Goal: Task Accomplishment & Management: Complete application form

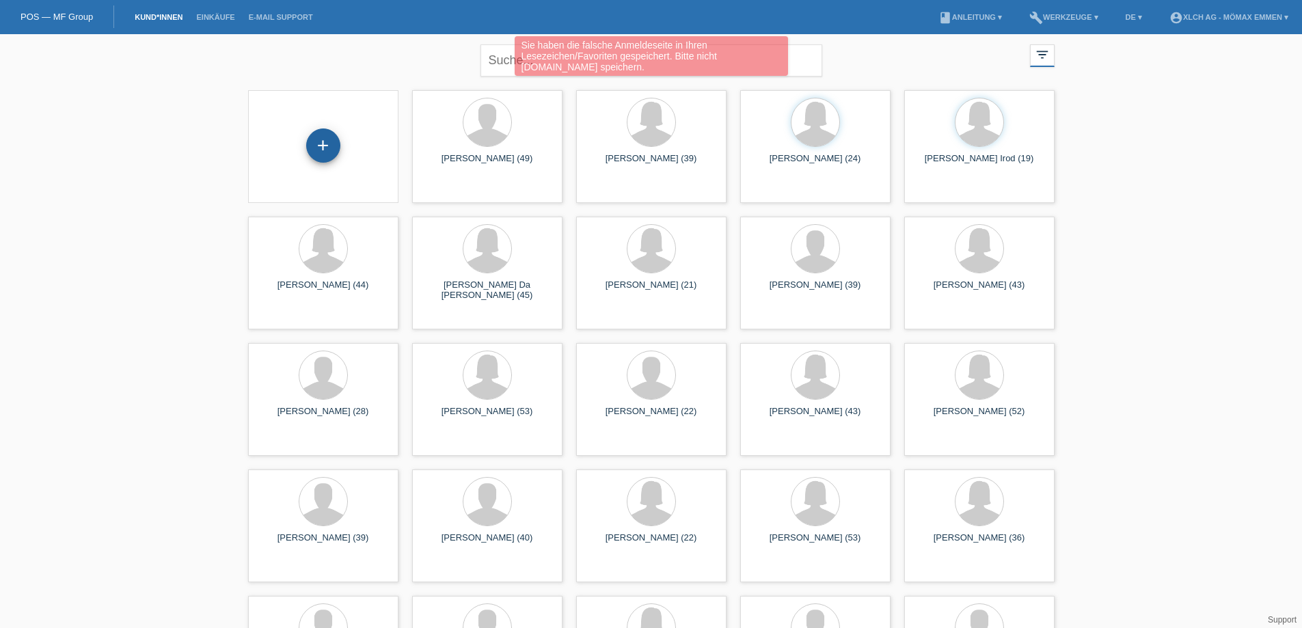
click at [317, 149] on div "+" at bounding box center [323, 145] width 33 height 23
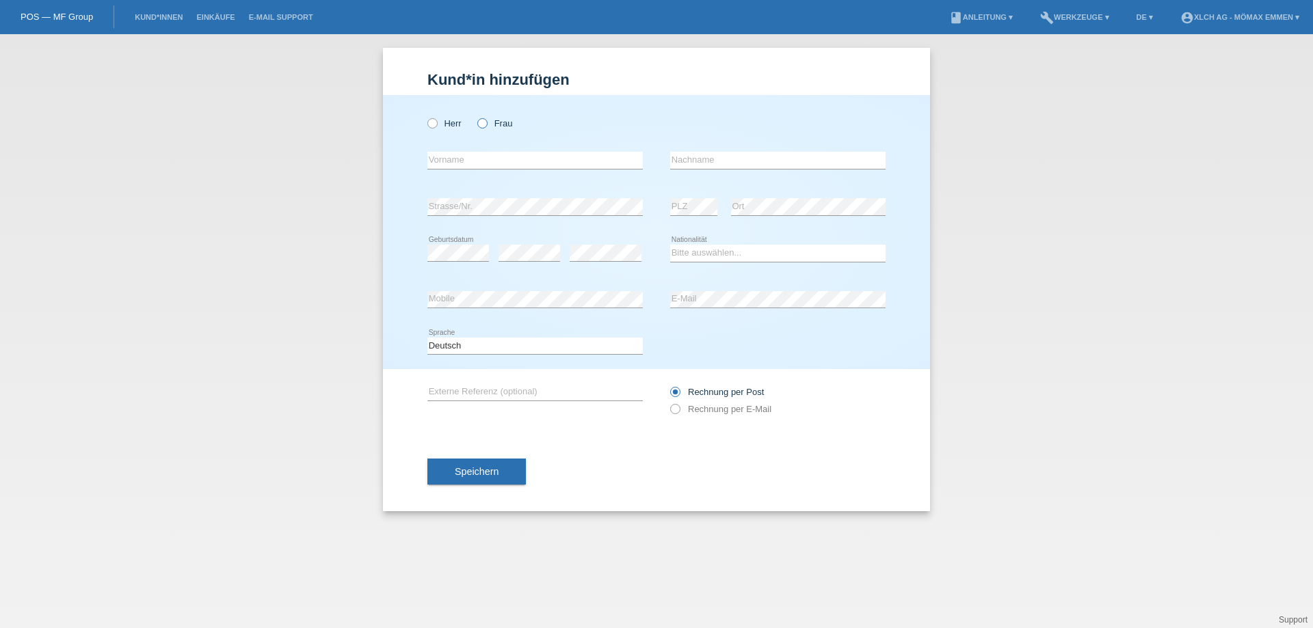
click at [475, 116] on icon at bounding box center [475, 116] width 0 height 0
click at [480, 123] on input "Frau" at bounding box center [481, 122] width 9 height 9
radio input "true"
click at [487, 160] on input "text" at bounding box center [534, 160] width 215 height 17
type input "nathalie"
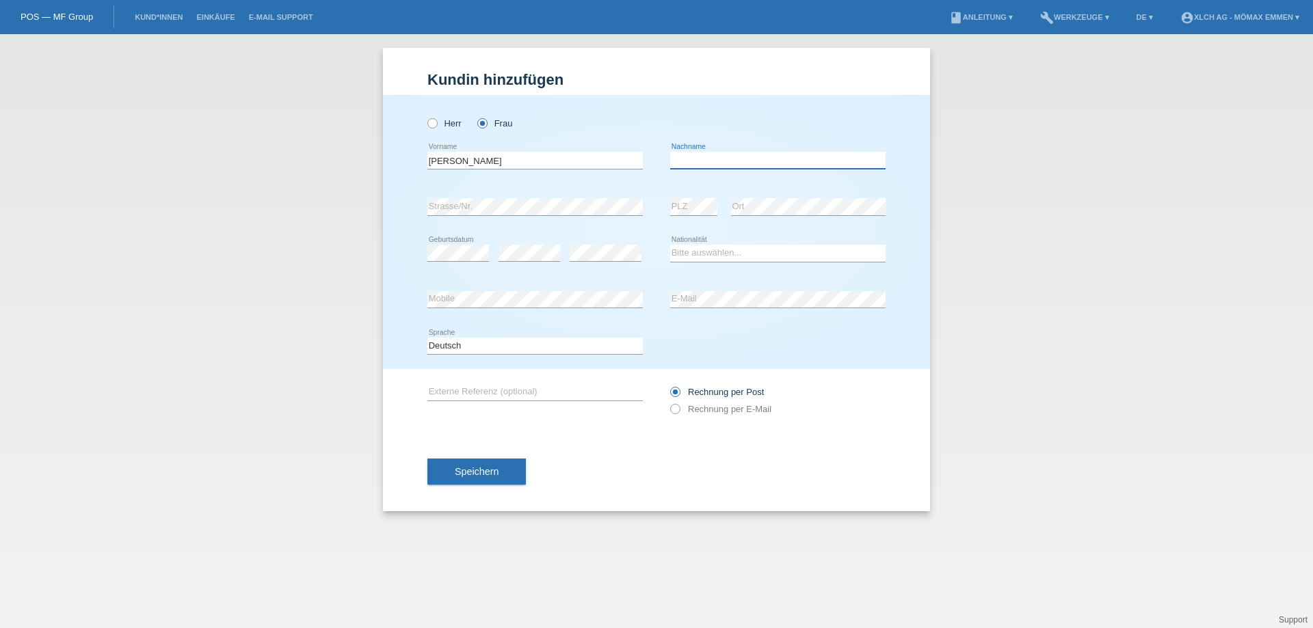
click at [718, 156] on input "text" at bounding box center [777, 160] width 215 height 17
type input "lenski"
click at [436, 158] on input "nathalie" at bounding box center [534, 160] width 215 height 17
click at [431, 158] on input "nathalie" at bounding box center [534, 160] width 215 height 17
drag, startPoint x: 471, startPoint y: 161, endPoint x: 405, endPoint y: 163, distance: 66.3
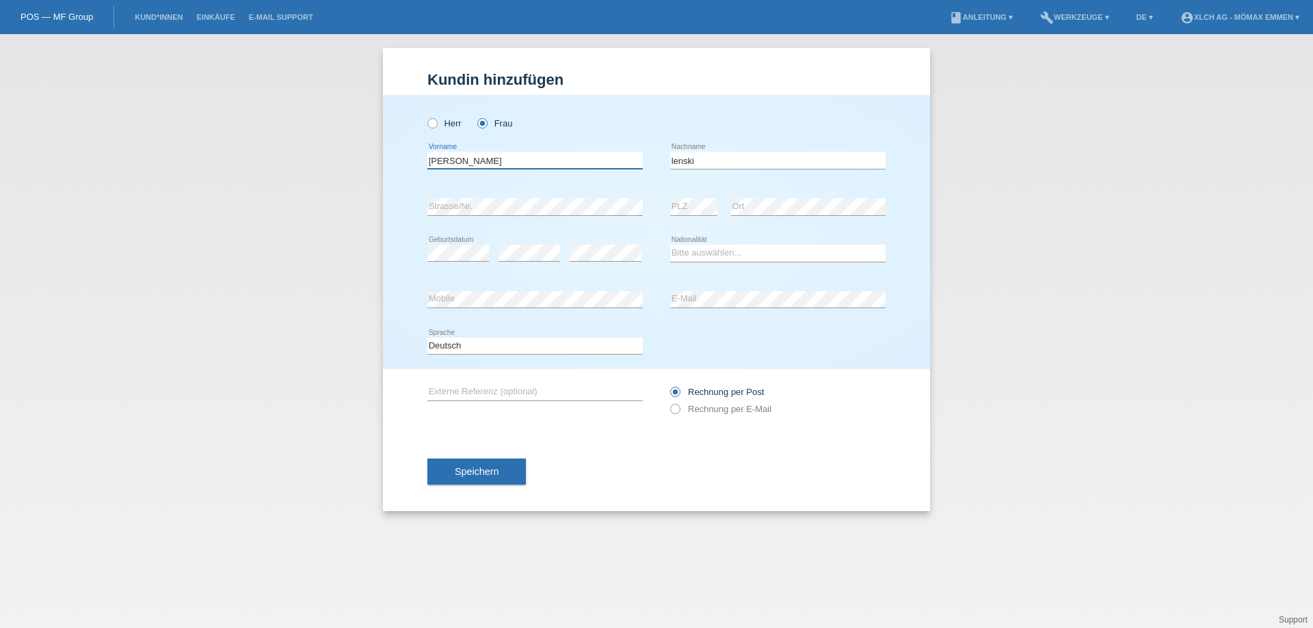
click at [405, 163] on div "Herr Frau nathalie error Vorname" at bounding box center [656, 232] width 547 height 274
type input "[PERSON_NAME]"
click at [747, 149] on div "lenski error Nachname" at bounding box center [777, 160] width 215 height 46
click at [715, 158] on input "lenski" at bounding box center [777, 160] width 215 height 17
type input "l"
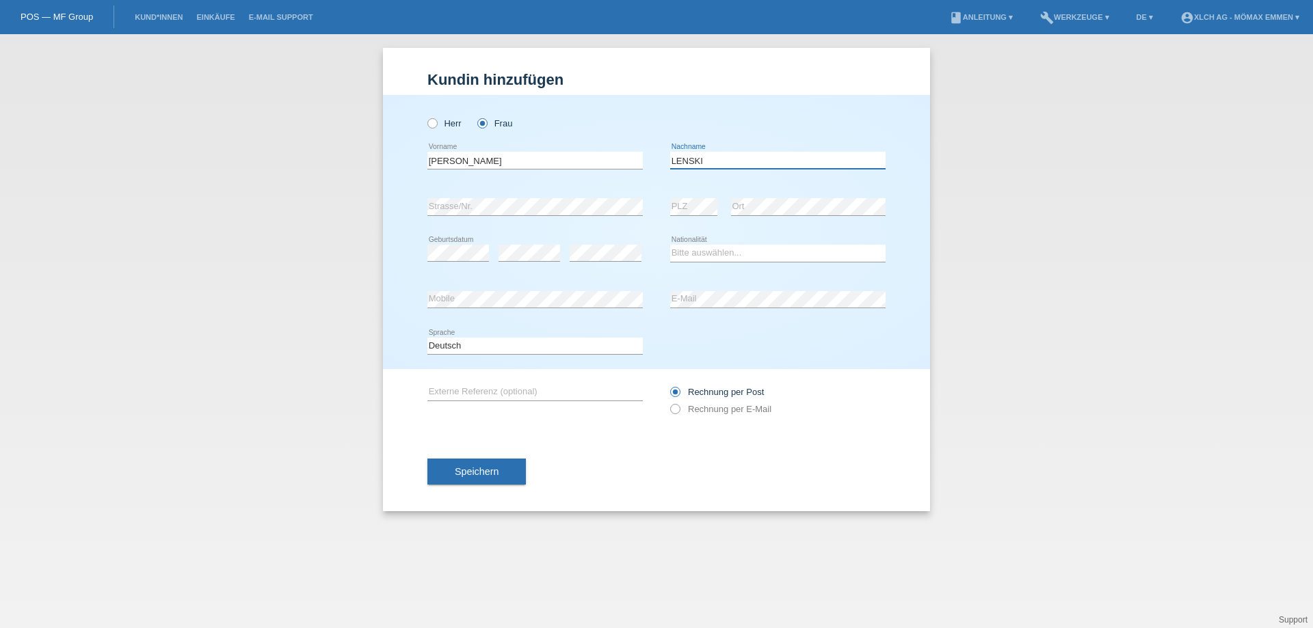
type input "LENSKI"
click at [719, 250] on select "Bitte auswählen... Schweiz Deutschland Liechtenstein Österreich ------------ Af…" at bounding box center [777, 253] width 215 height 16
select select "DE"
click at [670, 245] on select "Bitte auswählen... Schweiz Deutschland Liechtenstein Österreich ------------ Af…" at bounding box center [777, 253] width 215 height 16
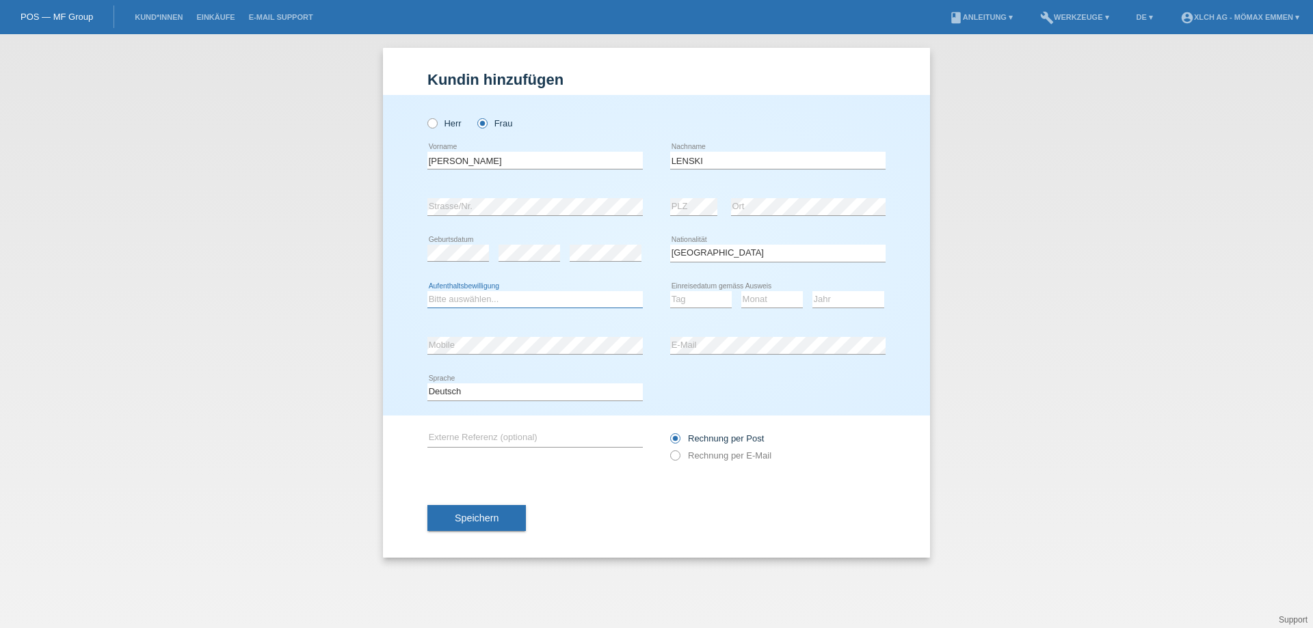
click at [489, 300] on select "Bitte auswählen... C B B - Flüchtlingsstatus Andere" at bounding box center [534, 299] width 215 height 16
select select "B"
click at [427, 291] on select "Bitte auswählen... C B B - Flüchtlingsstatus Andere" at bounding box center [534, 299] width 215 height 16
click at [693, 300] on select "Tag 01 02 03 04 05 06 07 08 09 10 11" at bounding box center [701, 299] width 62 height 16
select select "01"
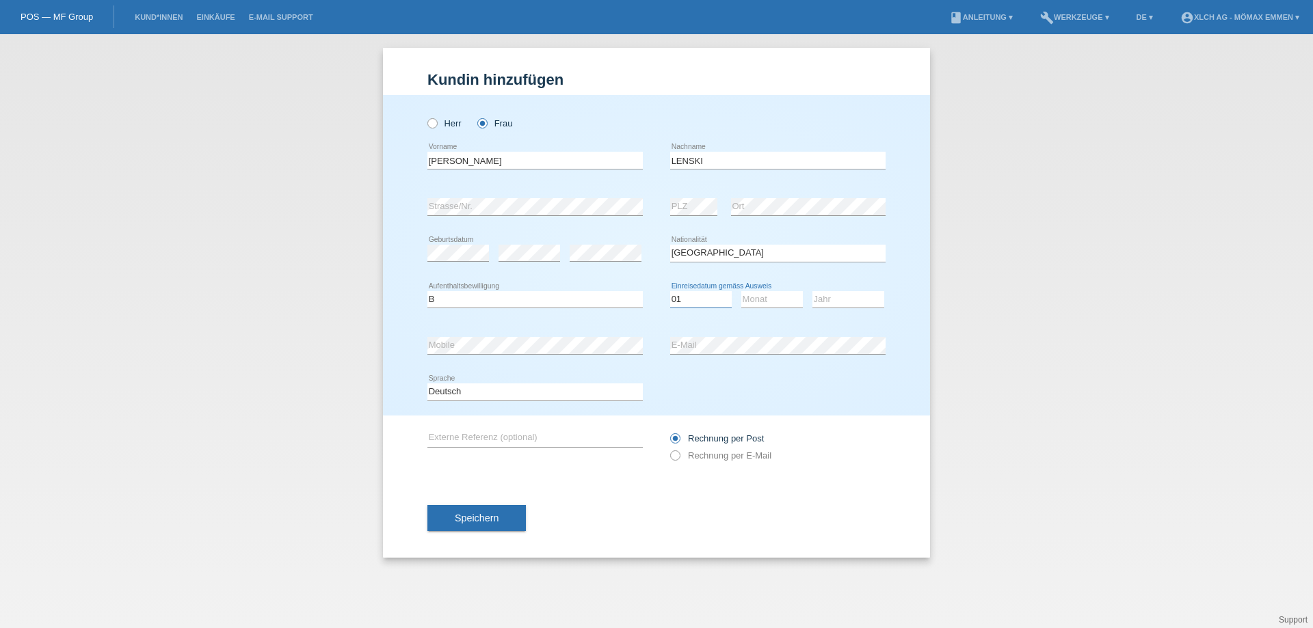
click at [670, 291] on select "Tag 01 02 03 04 05 06 07 08 09 10 11" at bounding box center [701, 299] width 62 height 16
click at [781, 299] on select "Monat 01 02 03 04 05 06 07 08 09 10 11" at bounding box center [772, 299] width 62 height 16
select select "08"
click at [741, 291] on select "Monat 01 02 03 04 05 06 07 08 09 10 11" at bounding box center [772, 299] width 62 height 16
click at [837, 298] on select "Jahr 2025 2024 2023 2022 2021 2020 2019 2018 2017 2016 2015 2014 2013 2012 2011…" at bounding box center [848, 299] width 72 height 16
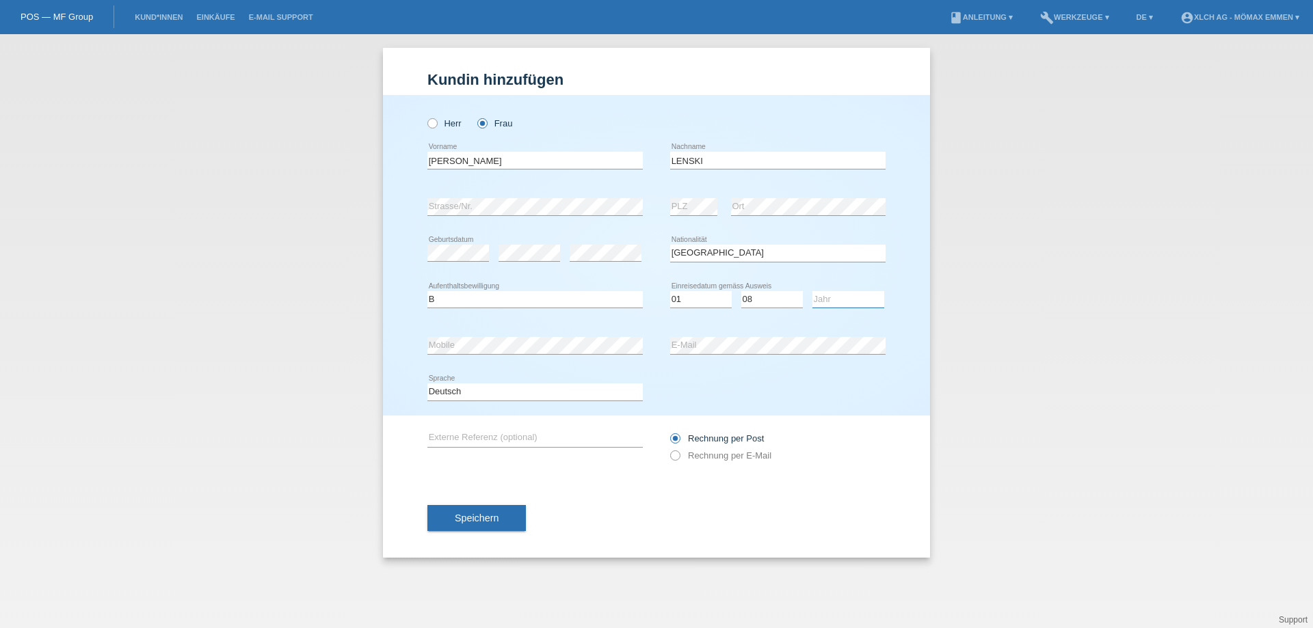
select select "2021"
click at [812, 291] on select "Jahr 2025 2024 2023 2022 2021 2020 2019 2018 2017 2016 2015 2014 2013 2012 2011…" at bounding box center [848, 299] width 72 height 16
click at [668, 449] on icon at bounding box center [668, 449] width 0 height 0
click at [673, 456] on input "Rechnung per E-Mail" at bounding box center [674, 459] width 9 height 17
radio input "true"
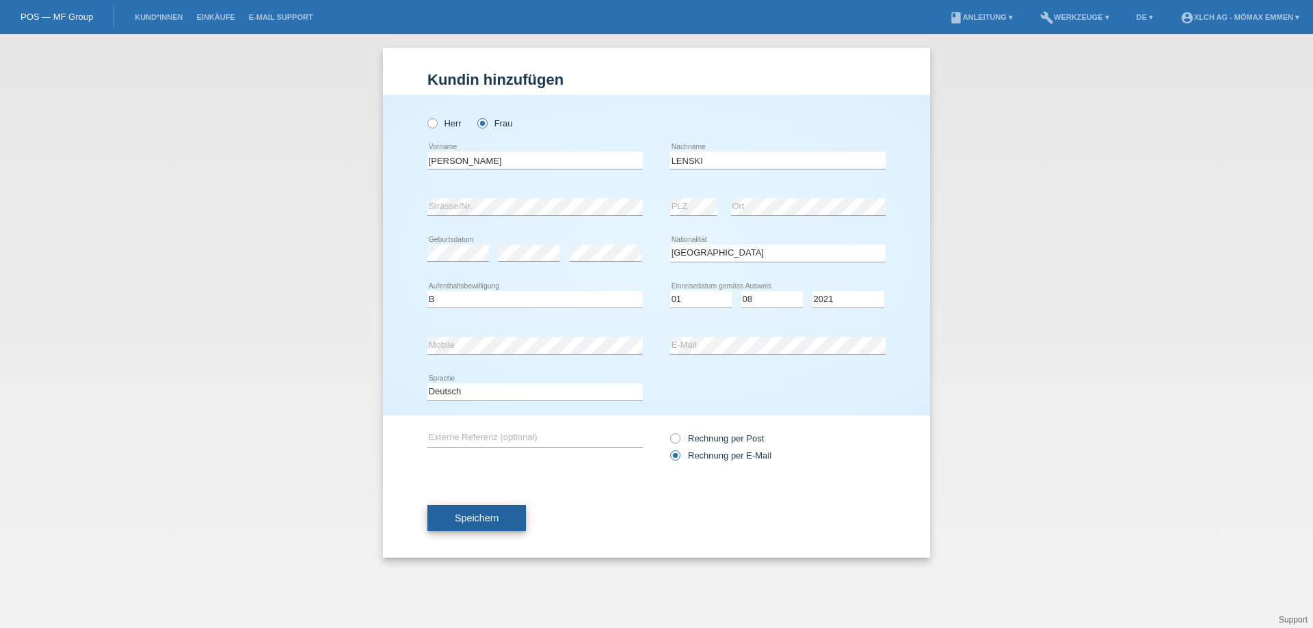
click at [475, 519] on span "Speichern" at bounding box center [477, 518] width 44 height 11
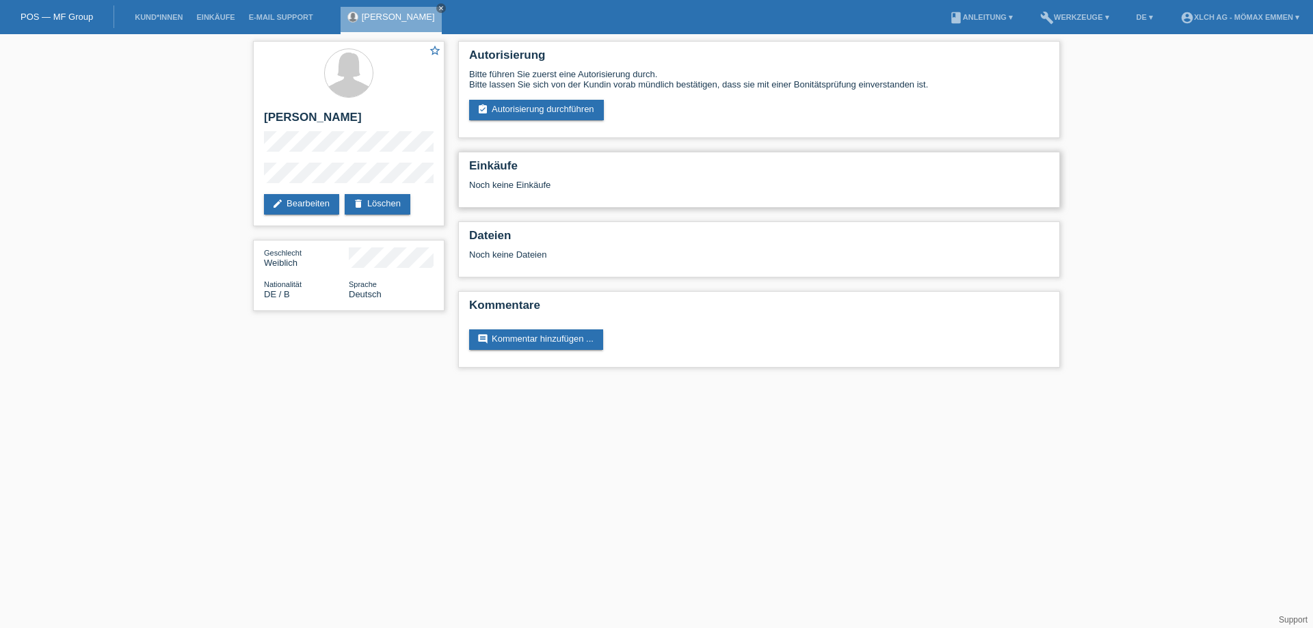
click at [487, 167] on h2 "Einkäufe" at bounding box center [759, 169] width 580 height 21
click at [546, 107] on link "assignment_turned_in Autorisierung durchführen" at bounding box center [536, 110] width 135 height 21
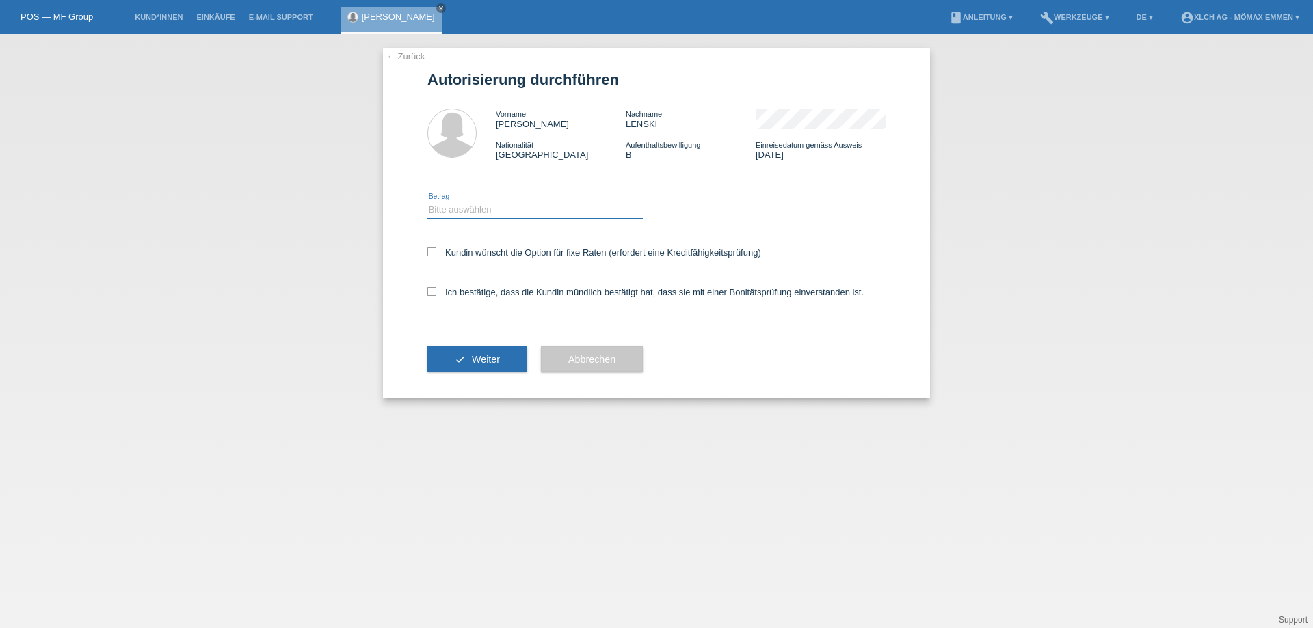
click at [494, 205] on select "Bitte auswählen CHF 1.00 - CHF 499.00 CHF 500.00 - CHF 1'999.00 CHF 2'000.00 - …" at bounding box center [534, 210] width 215 height 16
select select "2"
click at [427, 202] on select "Bitte auswählen CHF 1.00 - CHF 499.00 CHF 500.00 - CHF 1'999.00 CHF 2'000.00 - …" at bounding box center [534, 210] width 215 height 16
click at [434, 253] on icon at bounding box center [431, 251] width 9 height 9
click at [434, 253] on input "Kundin wünscht die Option für fixe Raten (erfordert eine Kreditfähigkeitsprüfun…" at bounding box center [431, 251] width 9 height 9
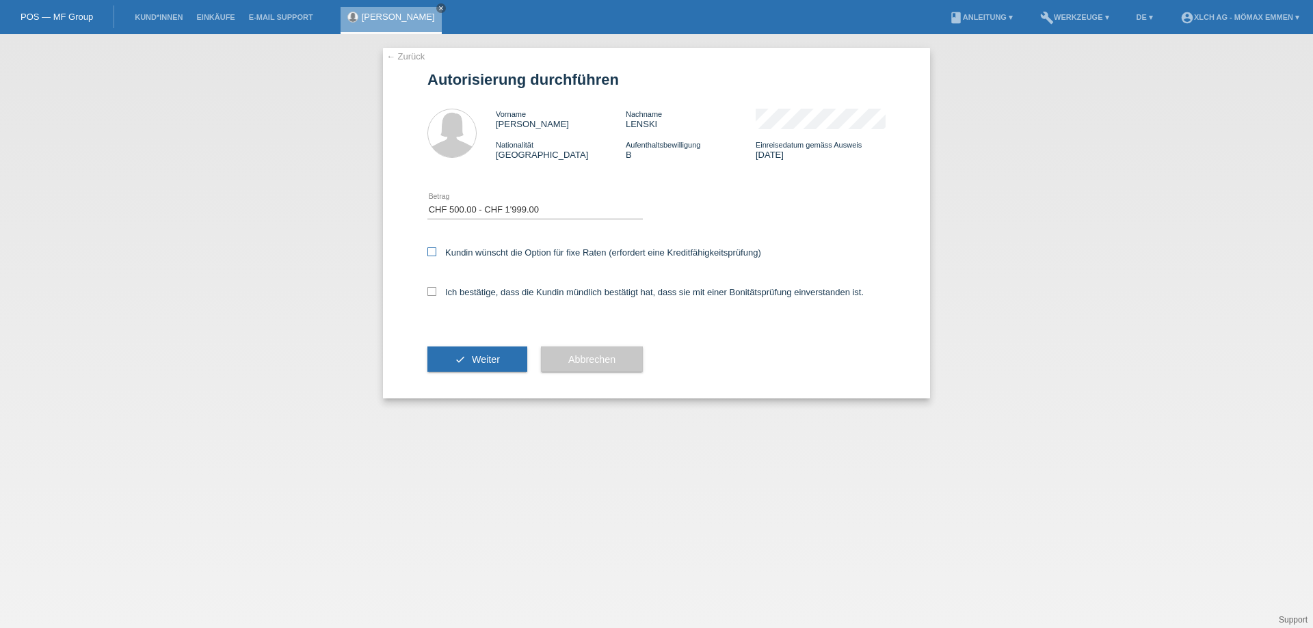
checkbox input "true"
click at [431, 292] on icon at bounding box center [431, 291] width 9 height 9
click at [431, 292] on input "Ich bestätige, dass die Kundin mündlich bestätigt hat, dass sie mit einer Bonit…" at bounding box center [431, 291] width 9 height 9
checkbox input "true"
click at [471, 360] on button "check Weiter" at bounding box center [477, 360] width 100 height 26
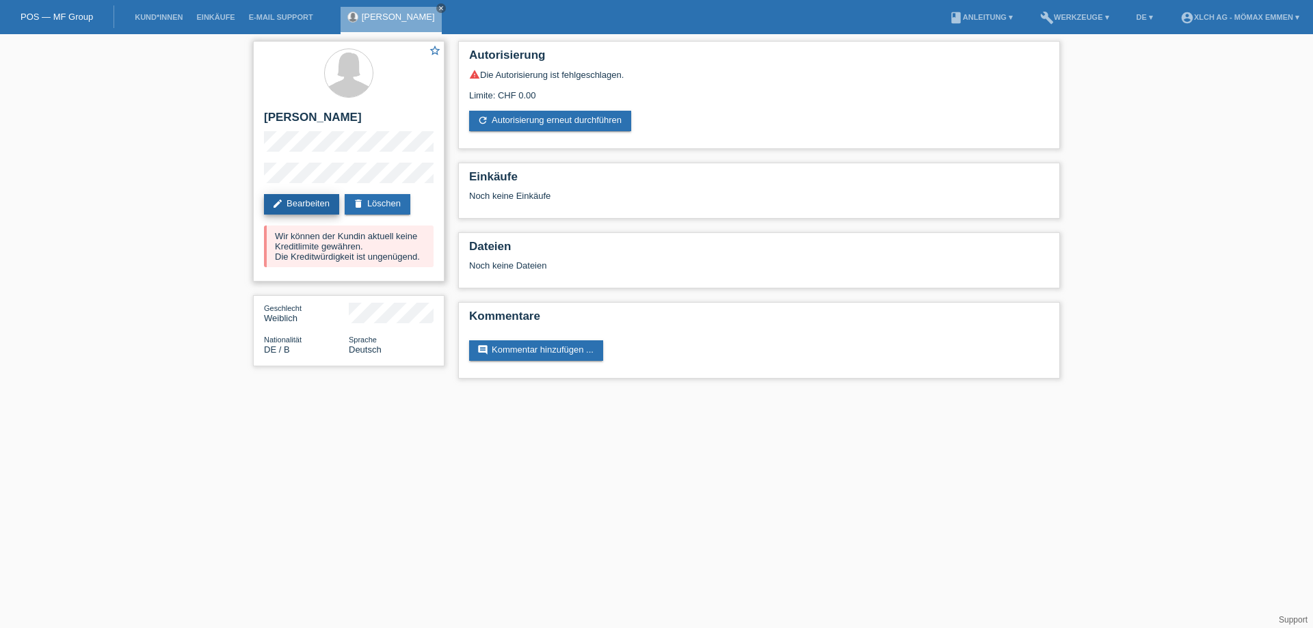
click at [321, 203] on link "edit Bearbeiten" at bounding box center [301, 204] width 75 height 21
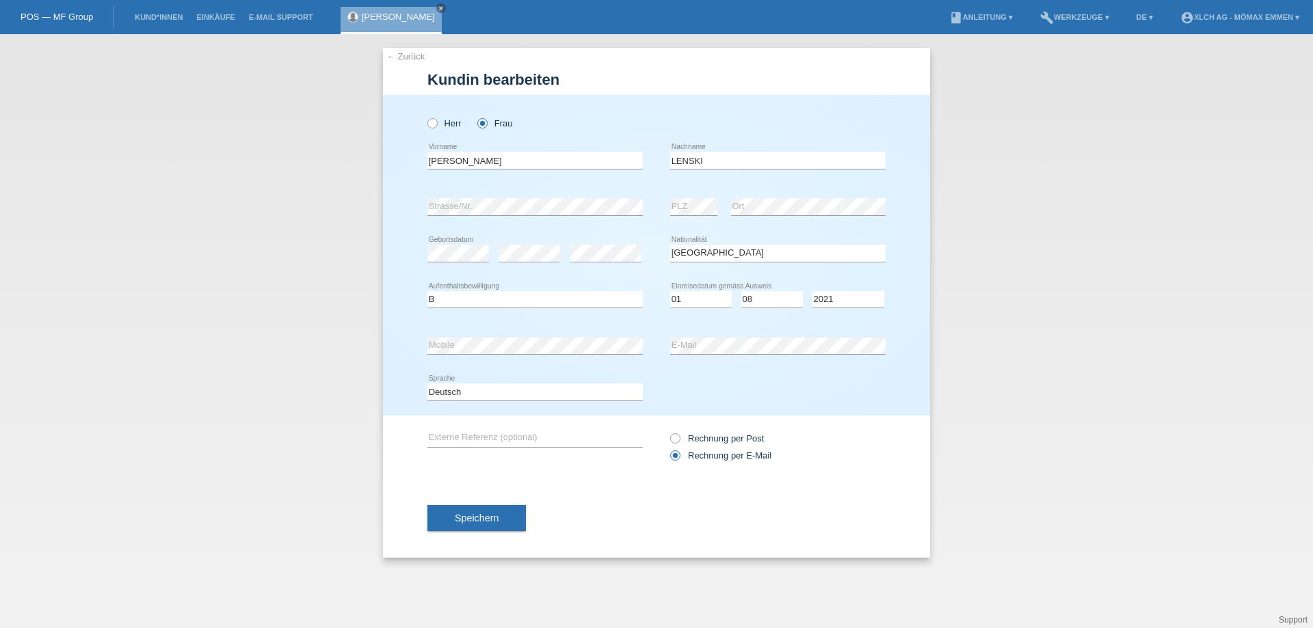
select select "DE"
select select "B"
select select "01"
select select "08"
select select "2021"
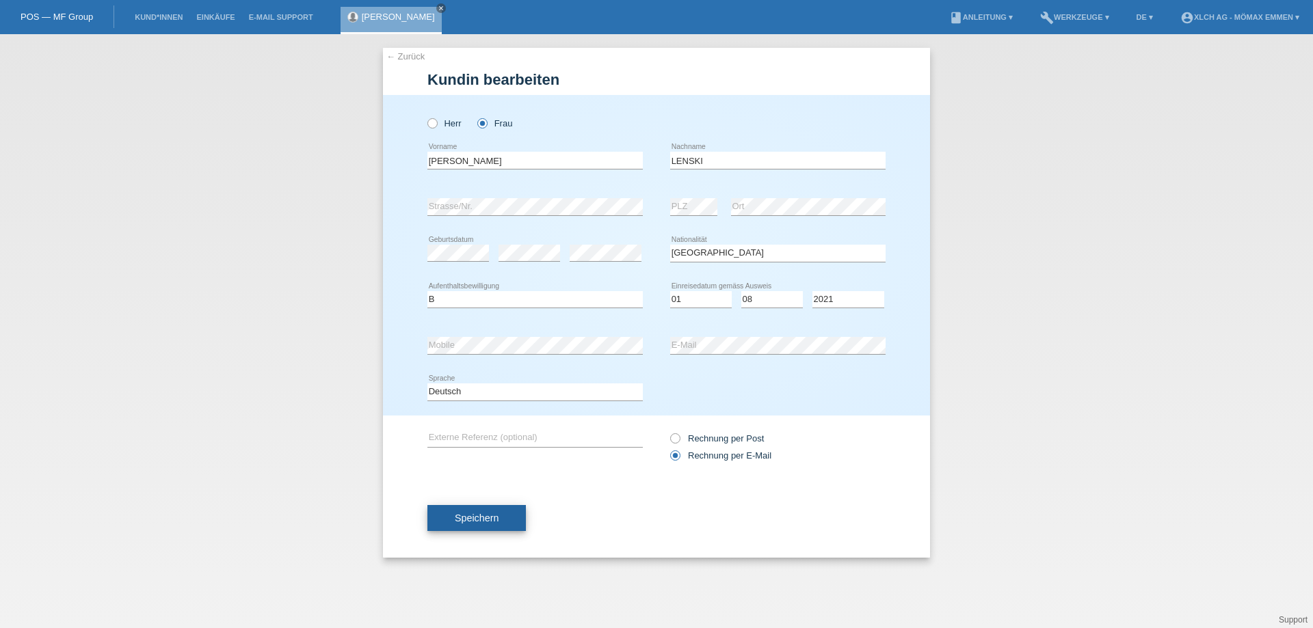
click at [485, 516] on span "Speichern" at bounding box center [477, 518] width 44 height 11
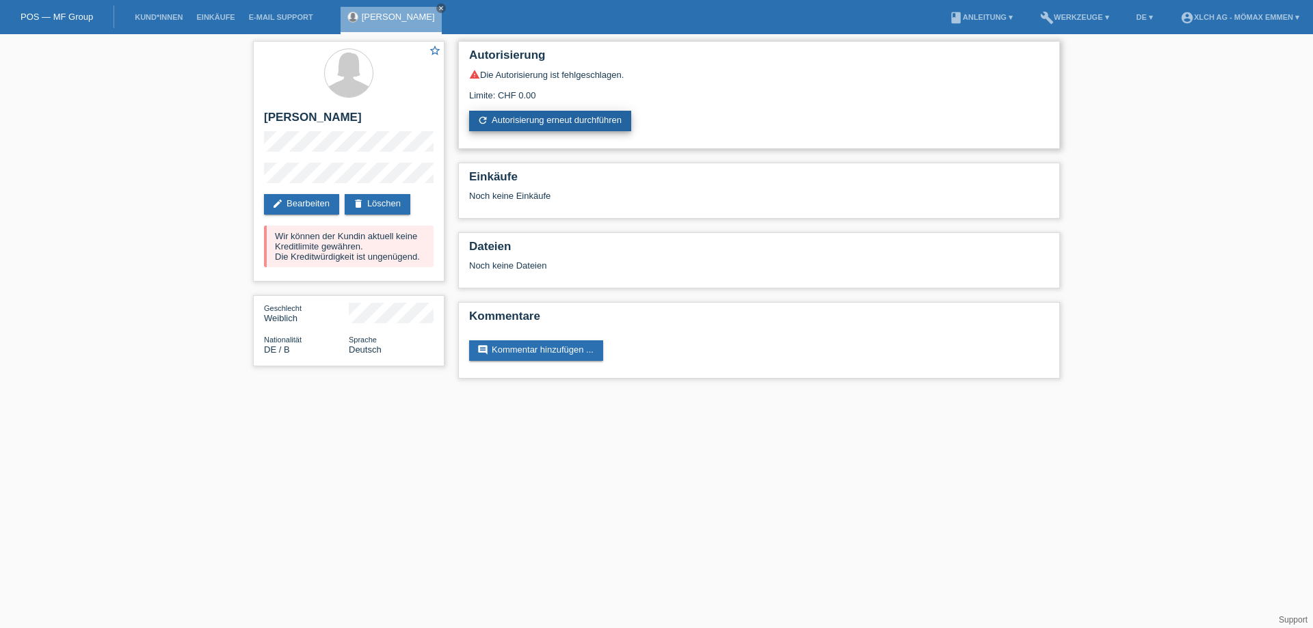
click at [511, 119] on link "refresh Autorisierung erneut durchführen" at bounding box center [550, 121] width 162 height 21
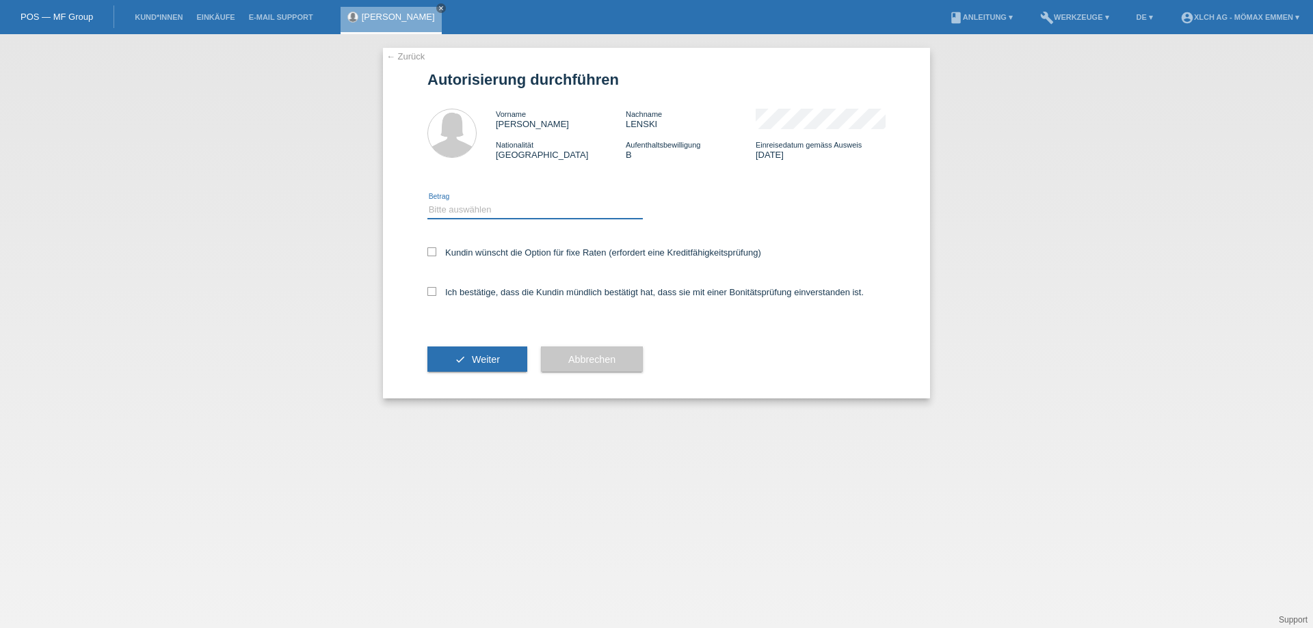
click at [470, 209] on select "Bitte auswählen CHF 1.00 - CHF 499.00 CHF 500.00 - CHF 1'999.00 CHF 2'000.00 - …" at bounding box center [534, 210] width 215 height 16
select select "2"
click at [427, 202] on select "Bitte auswählen CHF 1.00 - CHF 499.00 CHF 500.00 - CHF 1'999.00 CHF 2'000.00 - …" at bounding box center [534, 210] width 215 height 16
click at [432, 252] on icon at bounding box center [431, 251] width 9 height 9
click at [432, 252] on input "Kundin wünscht die Option für fixe Raten (erfordert eine Kreditfähigkeitsprüfun…" at bounding box center [431, 251] width 9 height 9
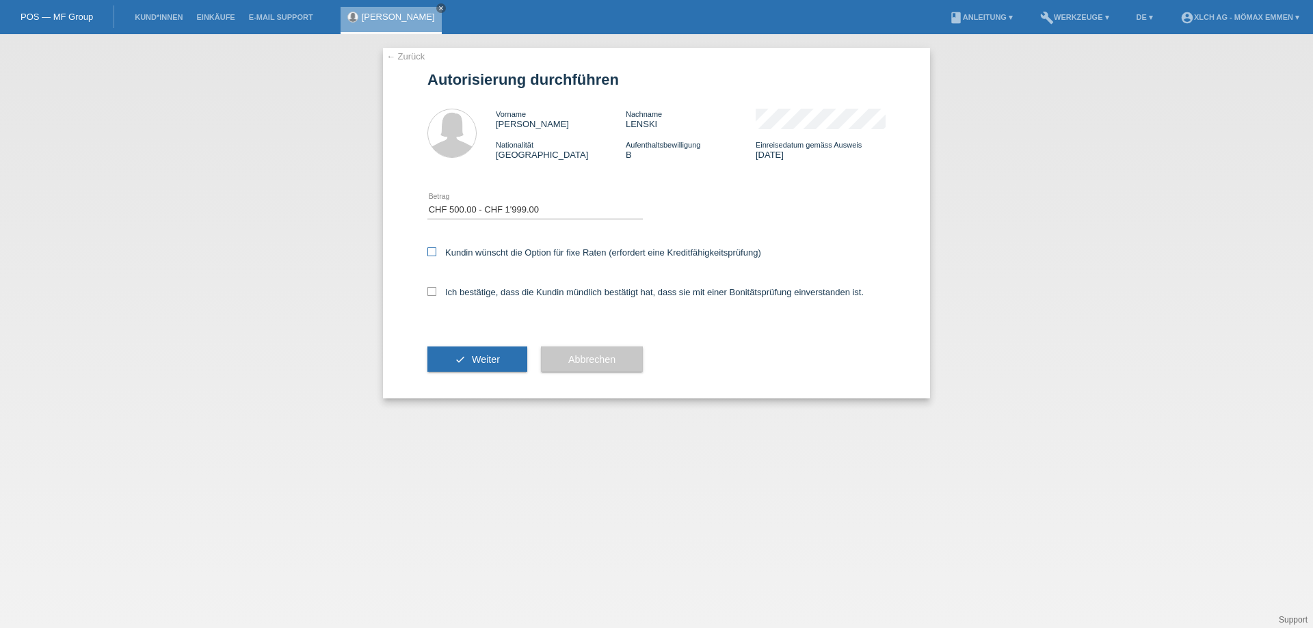
checkbox input "true"
click at [431, 292] on icon at bounding box center [431, 291] width 9 height 9
click at [431, 292] on input "Ich bestätige, dass die Kundin mündlich bestätigt hat, dass sie mit einer Bonit…" at bounding box center [431, 291] width 9 height 9
checkbox input "true"
click at [470, 358] on button "check Weiter" at bounding box center [477, 360] width 100 height 26
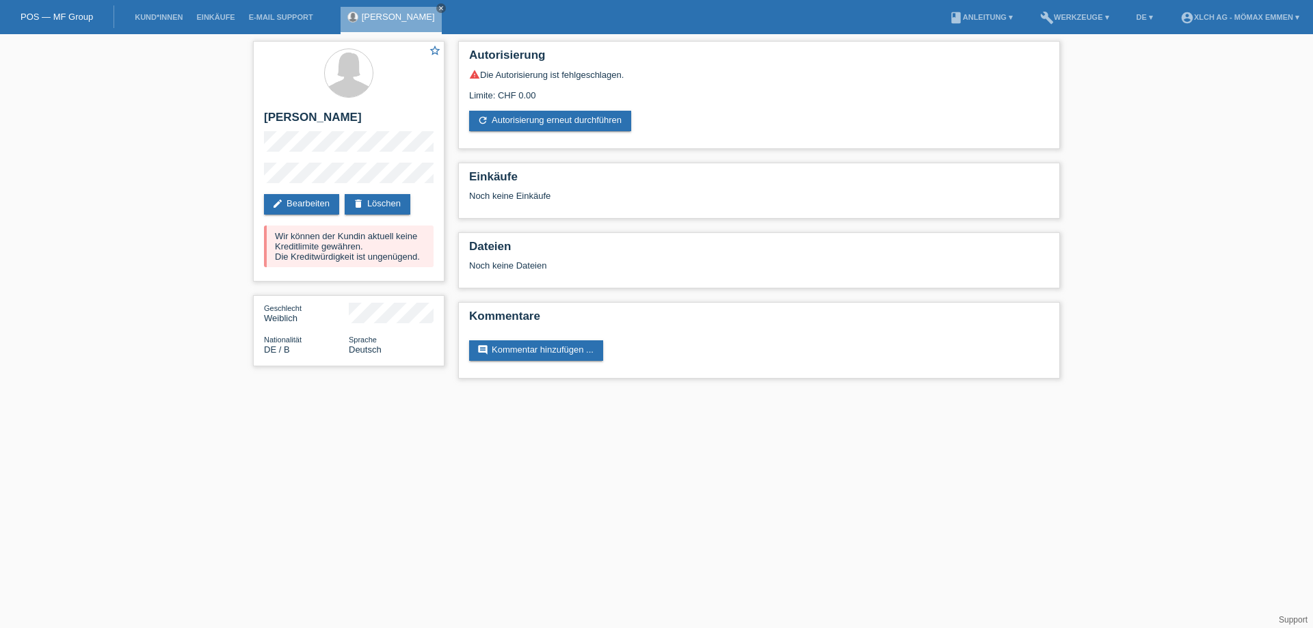
click at [59, 16] on link "POS — MF Group" at bounding box center [57, 17] width 72 height 10
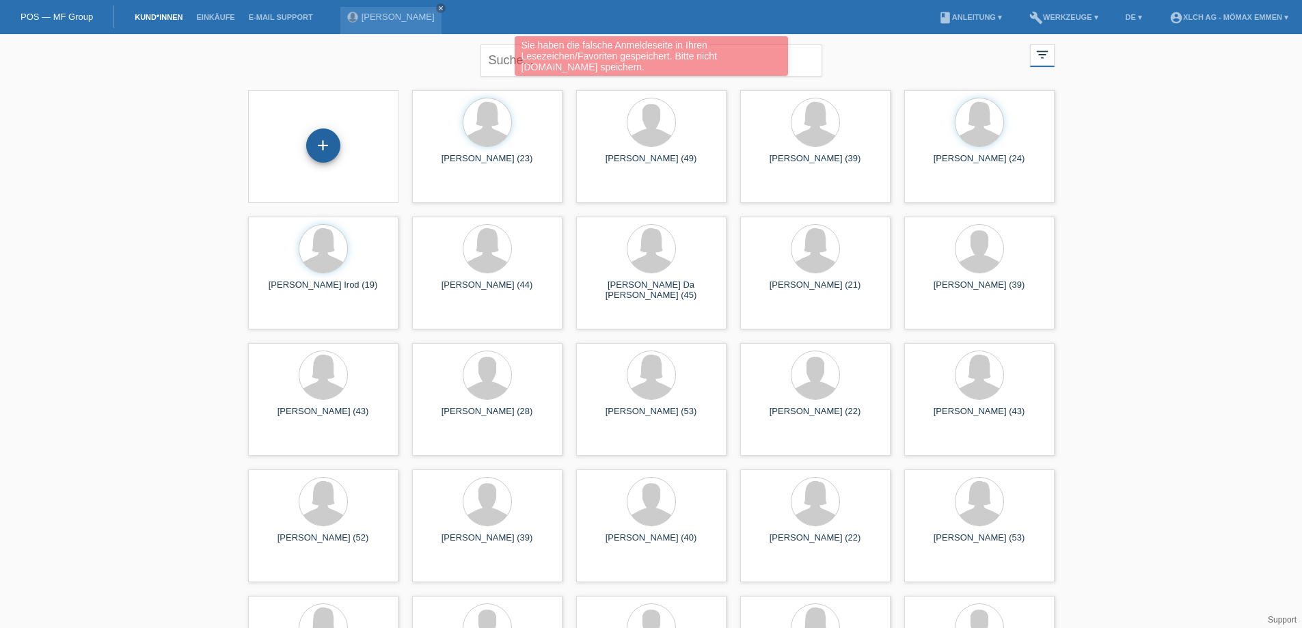
click at [327, 149] on div "+" at bounding box center [323, 146] width 34 height 34
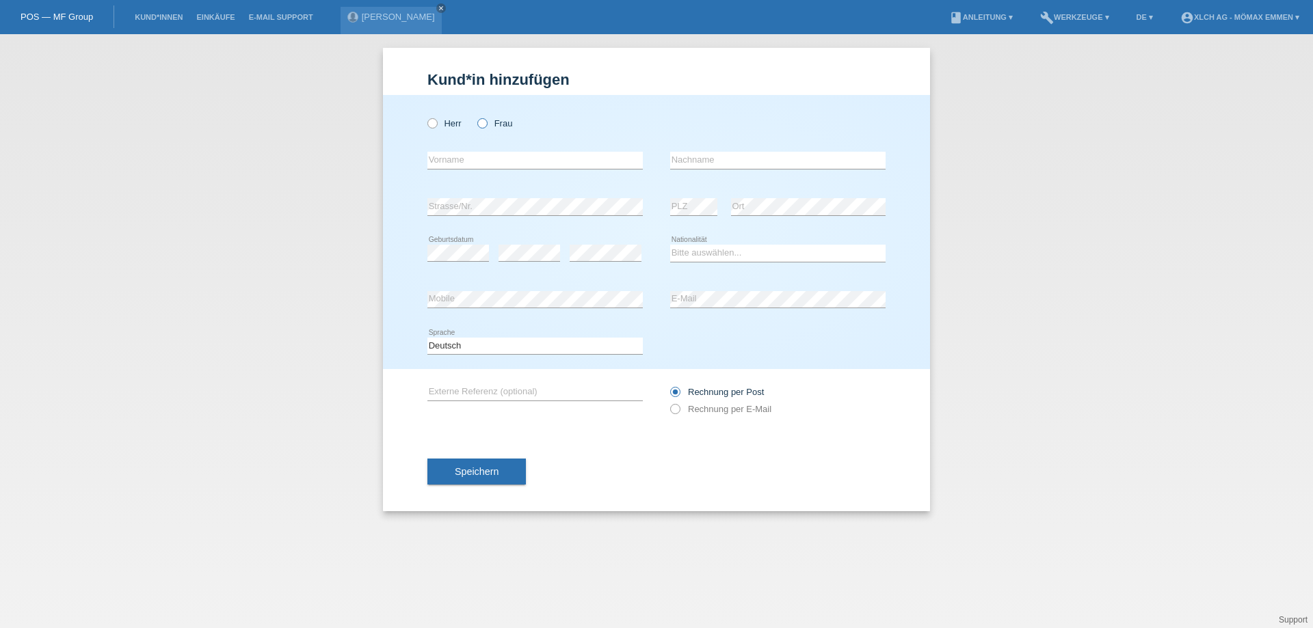
click at [475, 116] on icon at bounding box center [475, 116] width 0 height 0
click at [485, 120] on input "Frau" at bounding box center [481, 122] width 9 height 9
radio input "true"
drag, startPoint x: 472, startPoint y: 154, endPoint x: 463, endPoint y: 152, distance: 9.7
click at [471, 155] on input "text" at bounding box center [534, 160] width 215 height 17
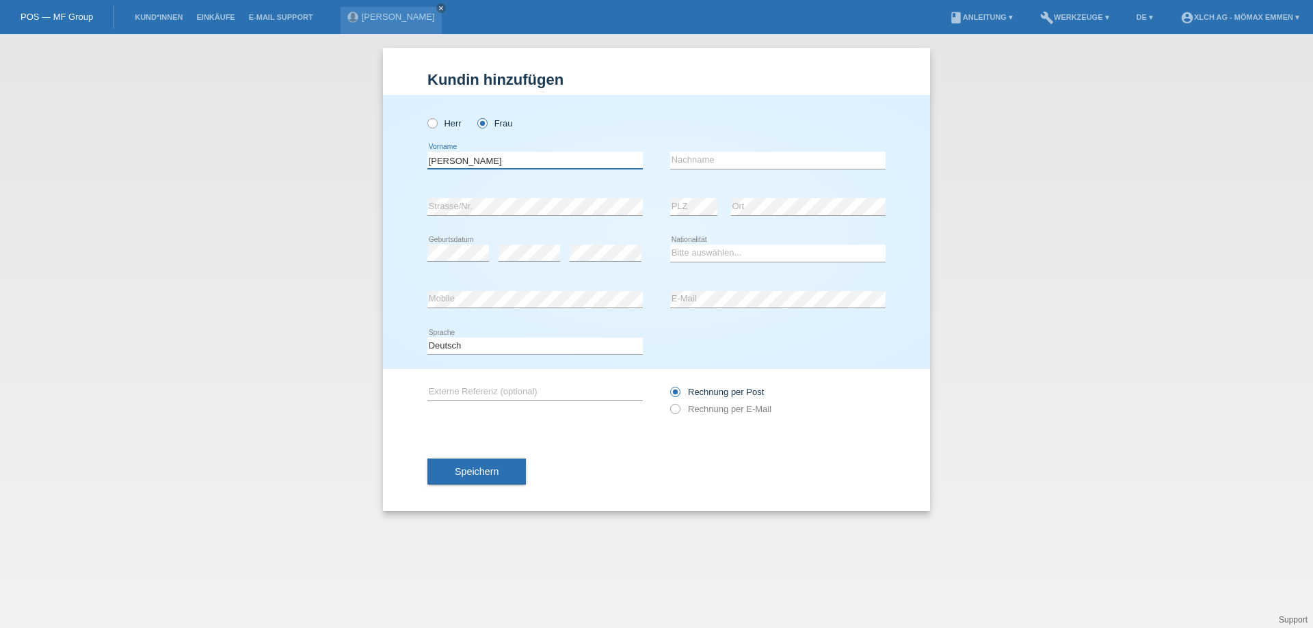
click at [470, 161] on input "jelena" at bounding box center [534, 160] width 215 height 17
type input "j"
type input "[PERSON_NAME]"
drag, startPoint x: 693, startPoint y: 165, endPoint x: 697, endPoint y: 178, distance: 13.2
click at [693, 165] on input "text" at bounding box center [777, 160] width 215 height 17
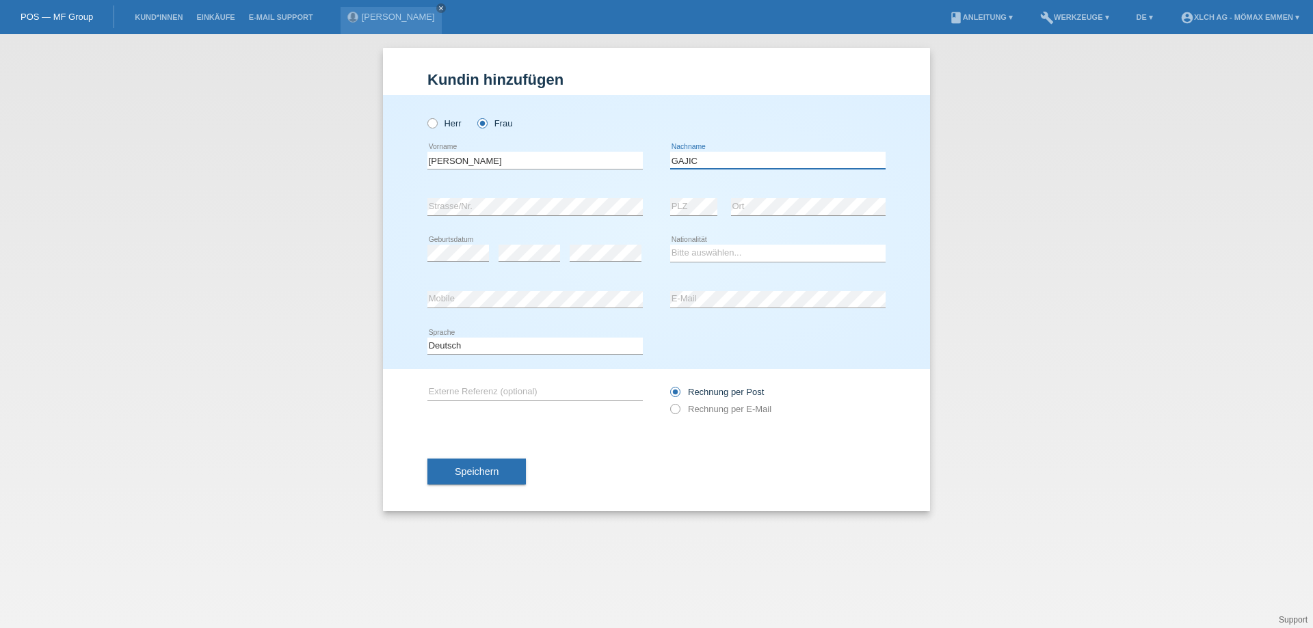
type input "GAJIC"
click at [711, 253] on select "Bitte auswählen... Schweiz Deutschland Liechtenstein Österreich ------------ Af…" at bounding box center [777, 253] width 215 height 16
select select "CH"
click at [670, 245] on select "Bitte auswählen... Schweiz Deutschland Liechtenstein Österreich ------------ Af…" at bounding box center [777, 253] width 215 height 16
click at [668, 402] on icon at bounding box center [668, 402] width 0 height 0
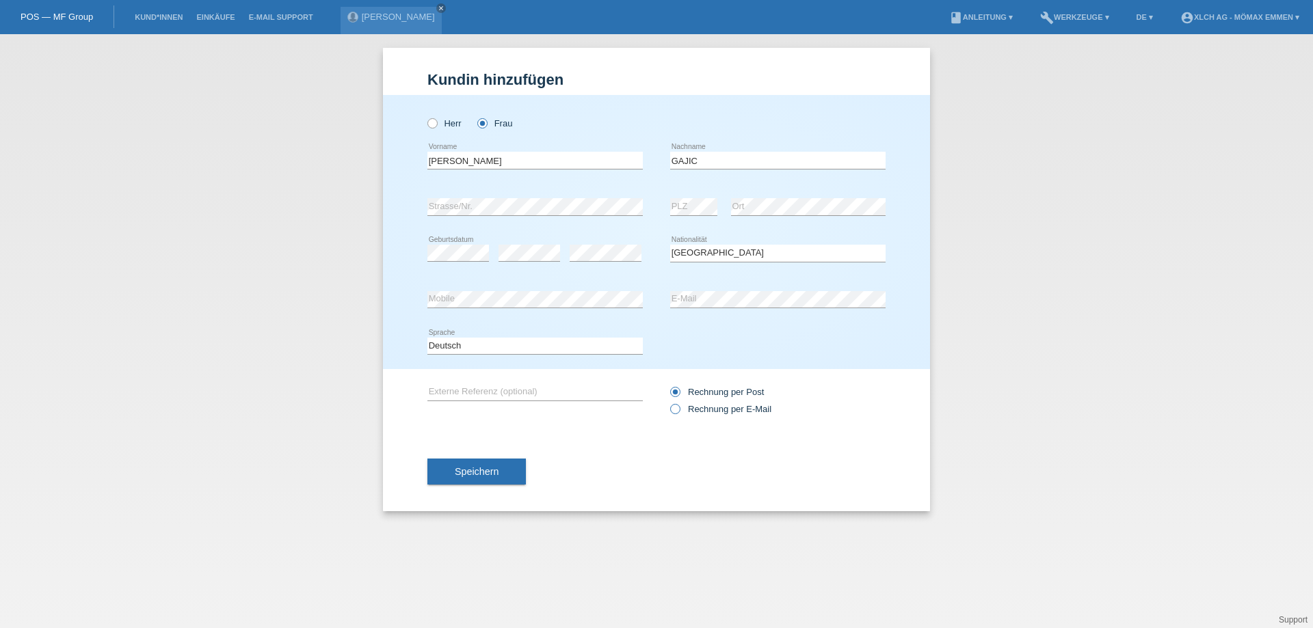
click at [674, 408] on input "Rechnung per E-Mail" at bounding box center [674, 412] width 9 height 17
radio input "true"
click at [488, 472] on span "Speichern" at bounding box center [477, 471] width 44 height 11
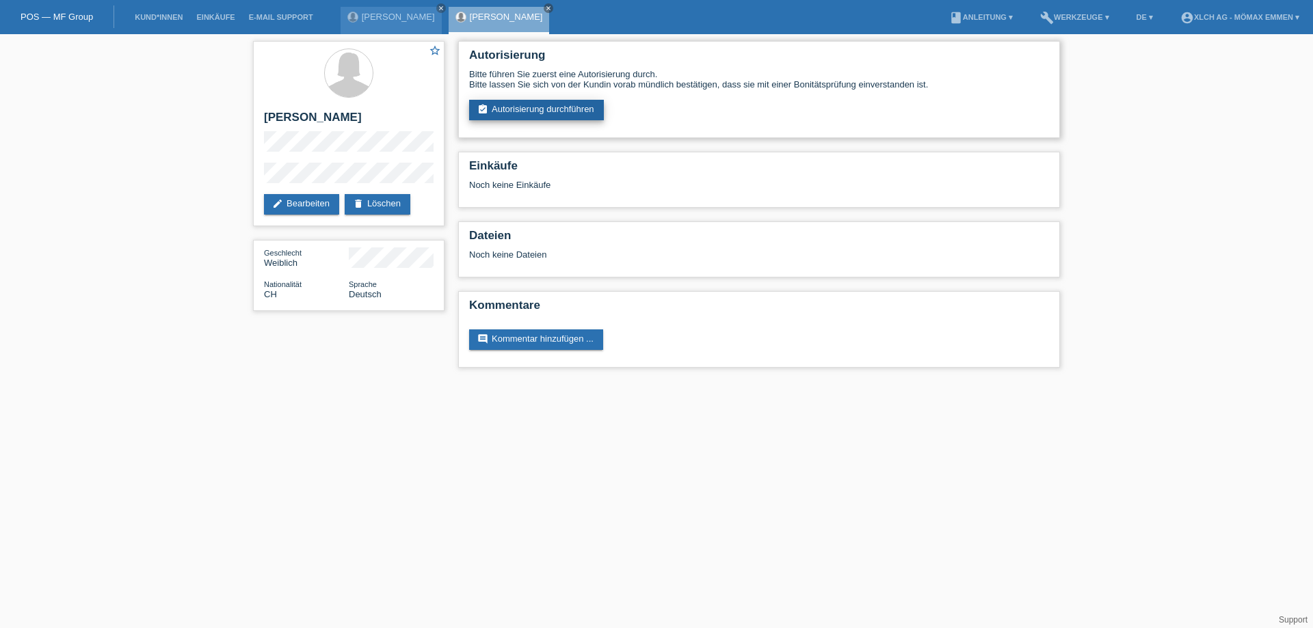
click at [522, 105] on link "assignment_turned_in Autorisierung durchführen" at bounding box center [536, 110] width 135 height 21
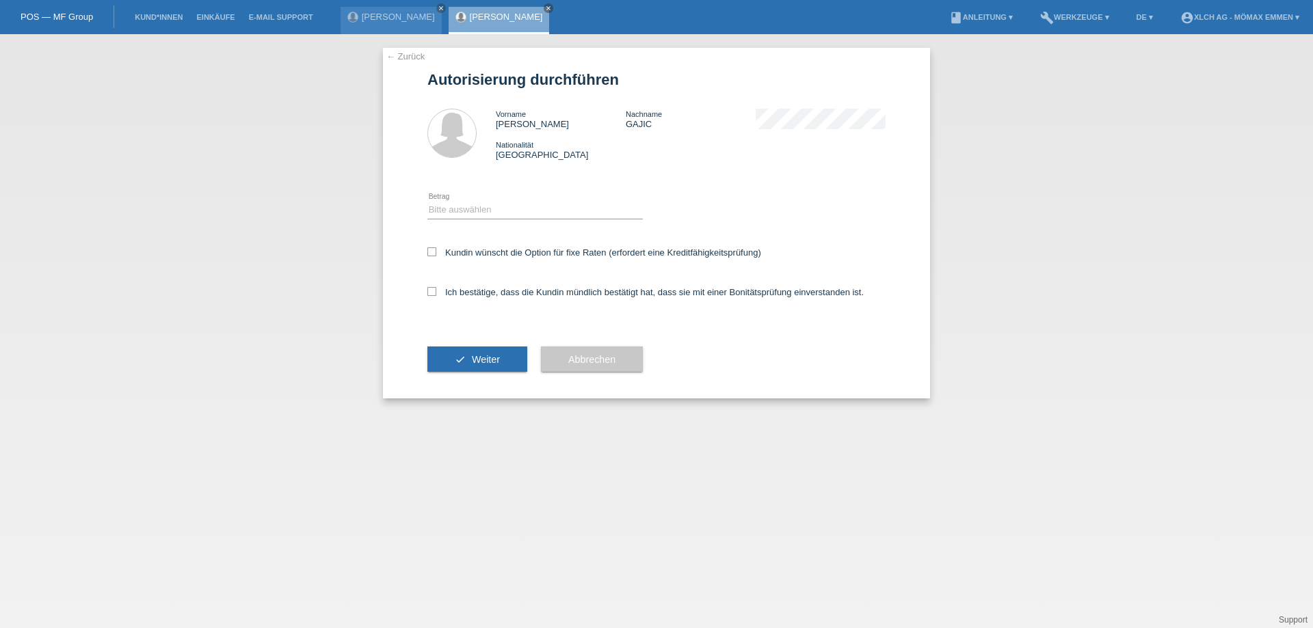
click at [476, 198] on div "Bitte auswählen CHF 1.00 - CHF 499.00 CHF 500.00 - CHF 1'999.00 CHF 2'000.00 - …" at bounding box center [534, 210] width 215 height 46
click at [472, 210] on select "Bitte auswählen CHF 1.00 - CHF 499.00 CHF 500.00 - CHF 1'999.00 CHF 2'000.00 - …" at bounding box center [534, 210] width 215 height 16
select select "2"
click at [427, 202] on select "Bitte auswählen CHF 1.00 - CHF 499.00 CHF 500.00 - CHF 1'999.00 CHF 2'000.00 - …" at bounding box center [534, 210] width 215 height 16
click at [426, 247] on div "← Zurück Autorisierung durchführen Vorname [PERSON_NAME] Nachname GAJIC Nationa…" at bounding box center [656, 223] width 547 height 351
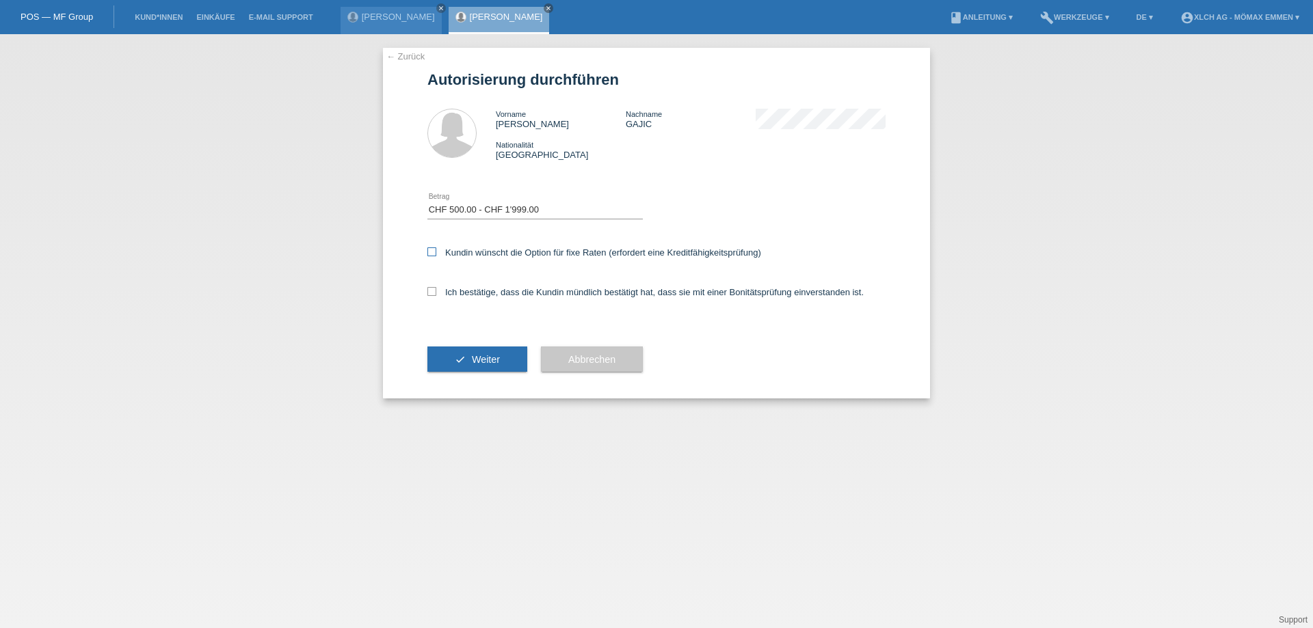
drag, startPoint x: 435, startPoint y: 247, endPoint x: 430, endPoint y: 254, distance: 7.8
click at [435, 248] on icon at bounding box center [431, 251] width 9 height 9
click at [435, 248] on input "Kundin wünscht die Option für fixe Raten (erfordert eine Kreditfähigkeitsprüfun…" at bounding box center [431, 251] width 9 height 9
checkbox input "true"
click at [433, 289] on icon at bounding box center [431, 291] width 9 height 9
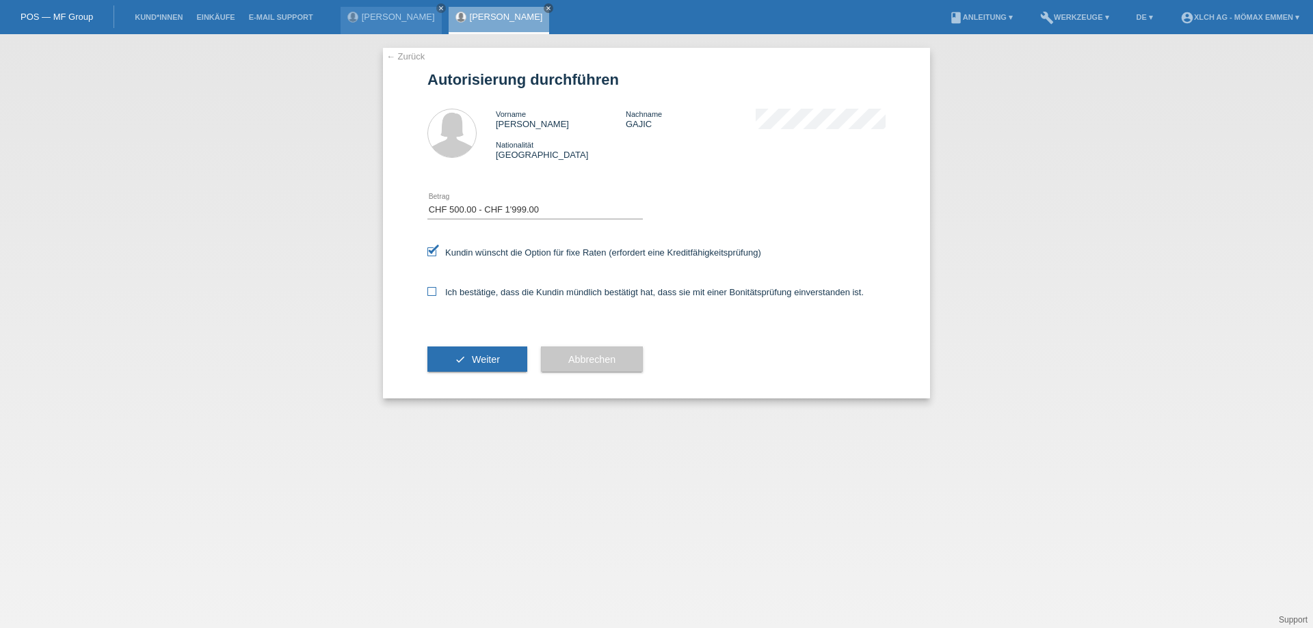
click at [433, 289] on input "Ich bestätige, dass die Kundin mündlich bestätigt hat, dass sie mit einer Bonit…" at bounding box center [431, 291] width 9 height 9
checkbox input "true"
click at [472, 353] on button "check Weiter" at bounding box center [477, 360] width 100 height 26
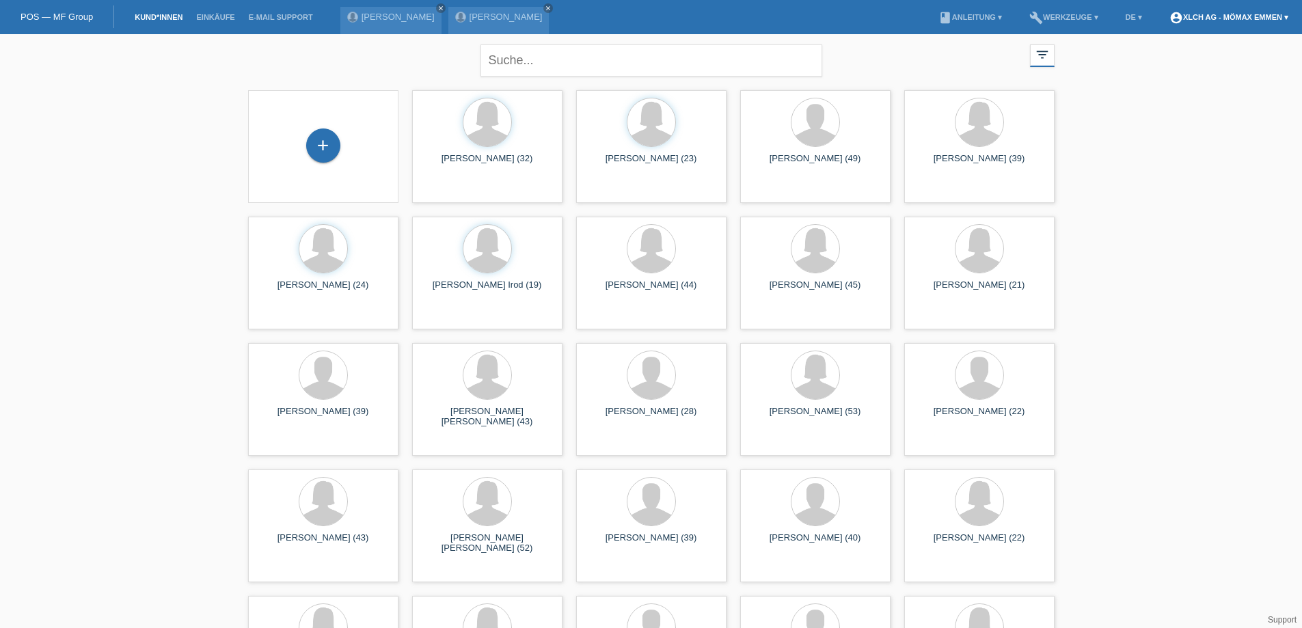
click at [1235, 18] on link "account_circle XLCH AG - Mömax Emmen ▾" at bounding box center [1229, 17] width 133 height 8
click at [268, 21] on li "E-Mail Support" at bounding box center [281, 17] width 78 height 35
click at [265, 15] on link "E-Mail Support" at bounding box center [281, 17] width 78 height 8
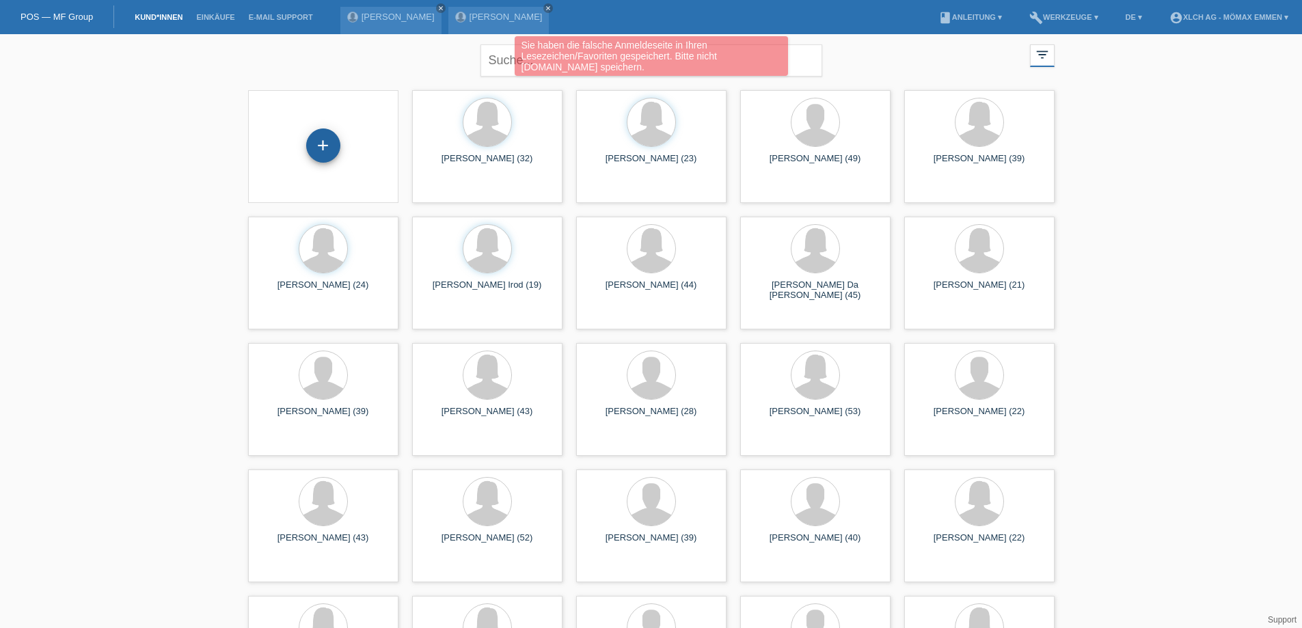
click at [321, 142] on div "+" at bounding box center [323, 146] width 34 height 34
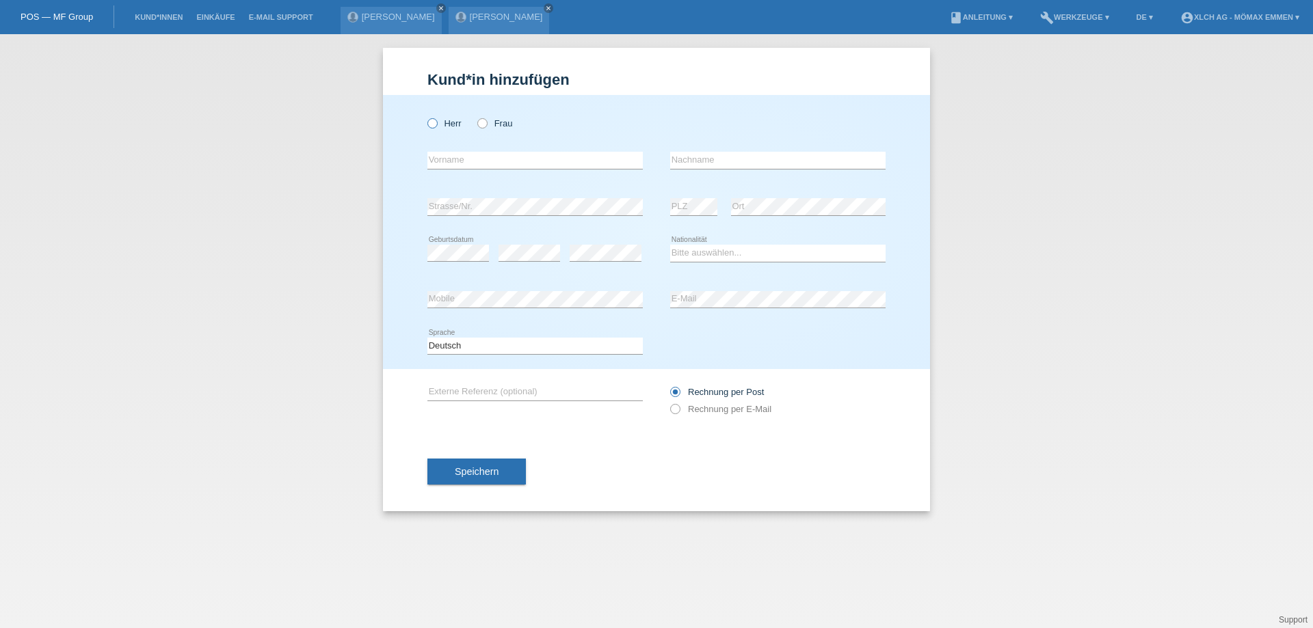
click at [425, 116] on icon at bounding box center [425, 116] width 0 height 0
click at [430, 122] on input "Herr" at bounding box center [431, 122] width 9 height 9
radio input "true"
click at [457, 158] on input "text" at bounding box center [534, 160] width 215 height 17
type input "[PERSON_NAME]"
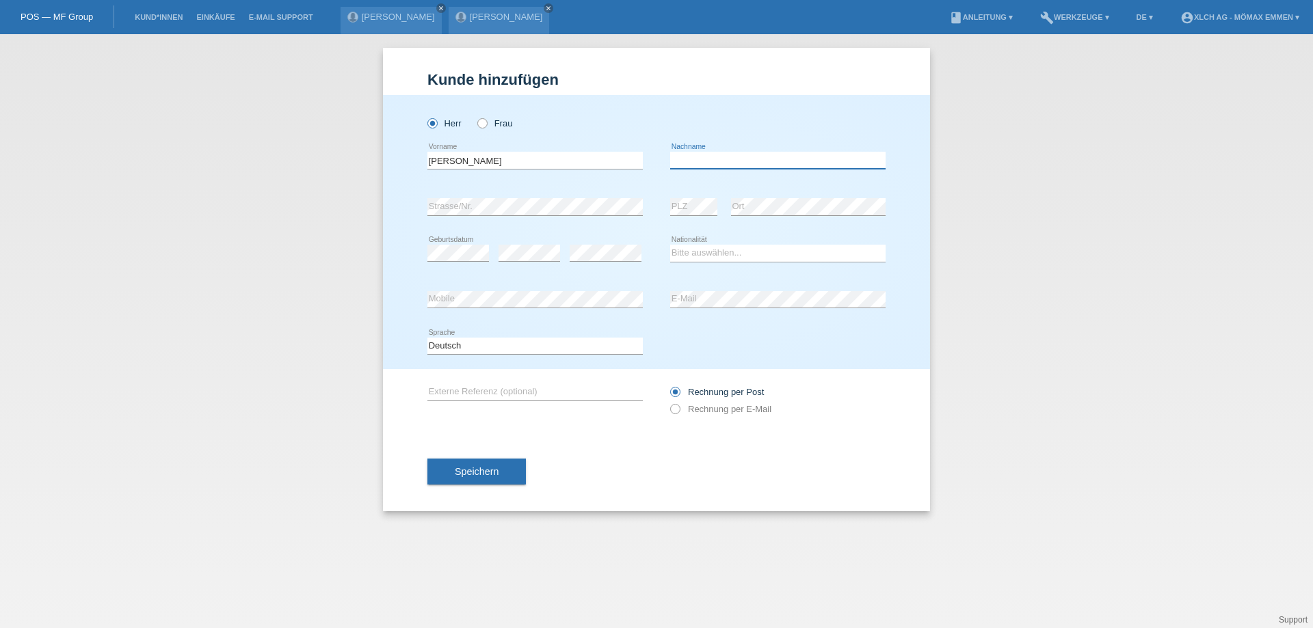
click at [734, 154] on input "text" at bounding box center [777, 160] width 215 height 17
type input "l"
type input "salihi"
click at [691, 252] on select "Bitte auswählen... Schweiz Deutschland Liechtenstein Österreich ------------ Af…" at bounding box center [777, 253] width 215 height 16
select select "XK"
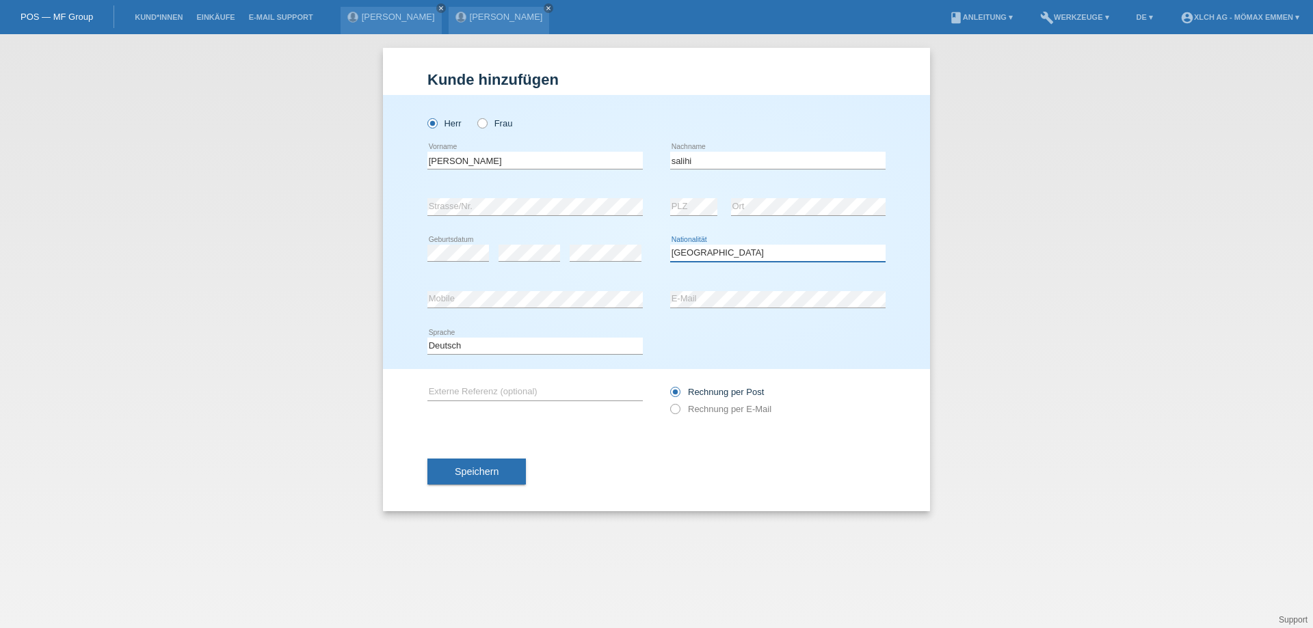
click at [670, 245] on select "Bitte auswählen... Schweiz Deutschland Liechtenstein Österreich ------------ Af…" at bounding box center [777, 253] width 215 height 16
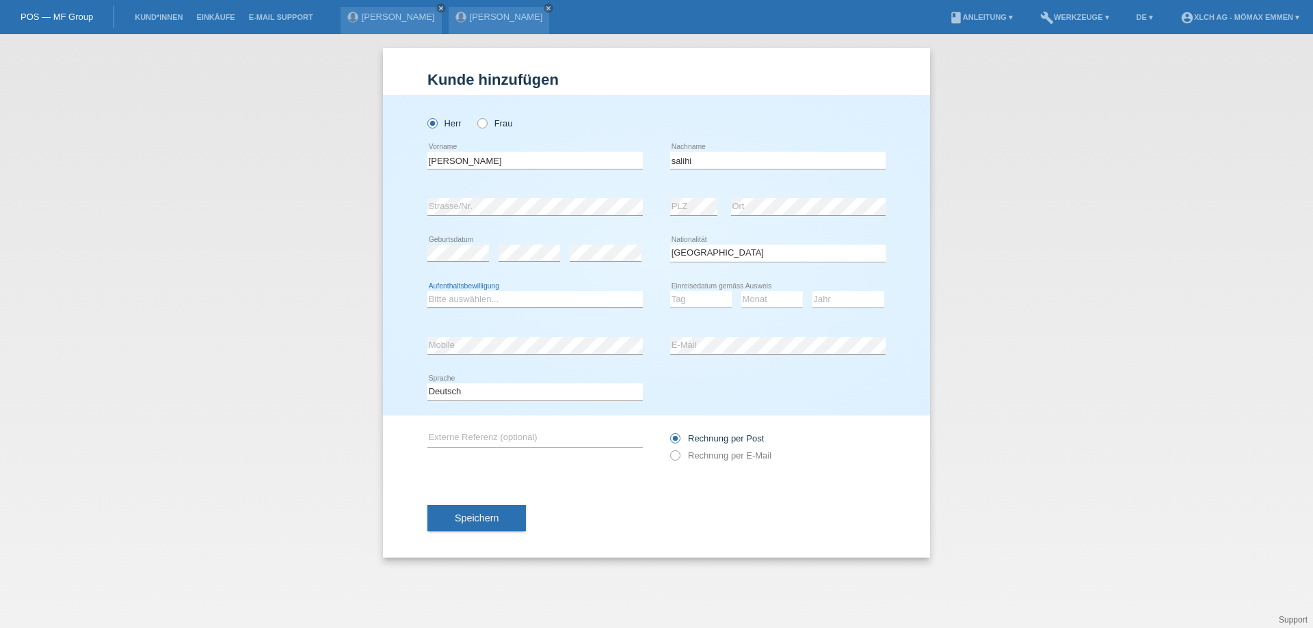
click at [473, 296] on select "Bitte auswählen... C B B - Flüchtlingsstatus Andere" at bounding box center [534, 299] width 215 height 16
select select "B"
click at [427, 291] on select "Bitte auswählen... C B B - Flüchtlingsstatus Andere" at bounding box center [534, 299] width 215 height 16
click at [693, 301] on select "Tag 01 02 03 04 05 06 07 08 09 10 11" at bounding box center [701, 299] width 62 height 16
select select "10"
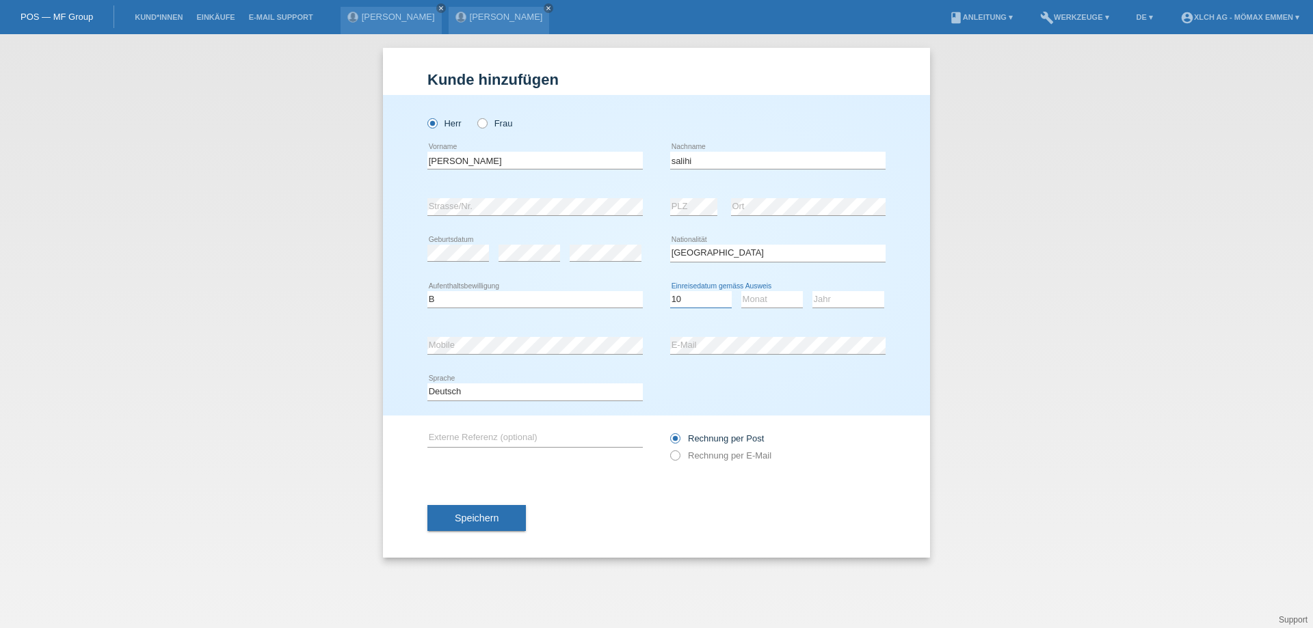
click at [670, 291] on select "Tag 01 02 03 04 05 06 07 08 09 10 11" at bounding box center [701, 299] width 62 height 16
click at [769, 298] on select "Monat 01 02 03 04 05 06 07 08 09 10 11" at bounding box center [772, 299] width 62 height 16
select select "03"
click at [741, 291] on select "Monat 01 02 03 04 05 06 07 08 09 10 11" at bounding box center [772, 299] width 62 height 16
click at [831, 300] on select "Jahr 2025 2024 2023 2022 2021 2020 2019 2018 2017 2016 2015 2014 2013 2012 2011…" at bounding box center [848, 299] width 72 height 16
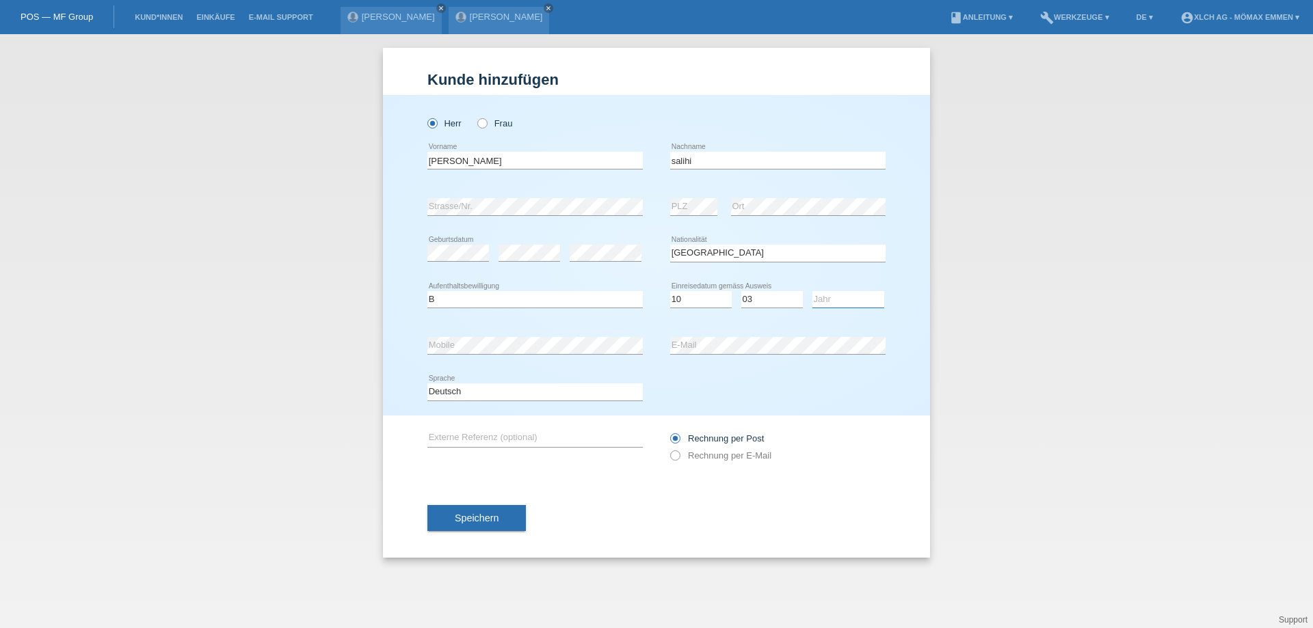
select select "2022"
click at [812, 291] on select "Jahr 2025 2024 2023 2022 2021 2020 2019 2018 2017 2016 2015 2014 2013 2012 2011…" at bounding box center [848, 299] width 72 height 16
click at [668, 449] on icon at bounding box center [668, 449] width 0 height 0
click at [678, 455] on input "Rechnung per E-Mail" at bounding box center [674, 459] width 9 height 17
radio input "true"
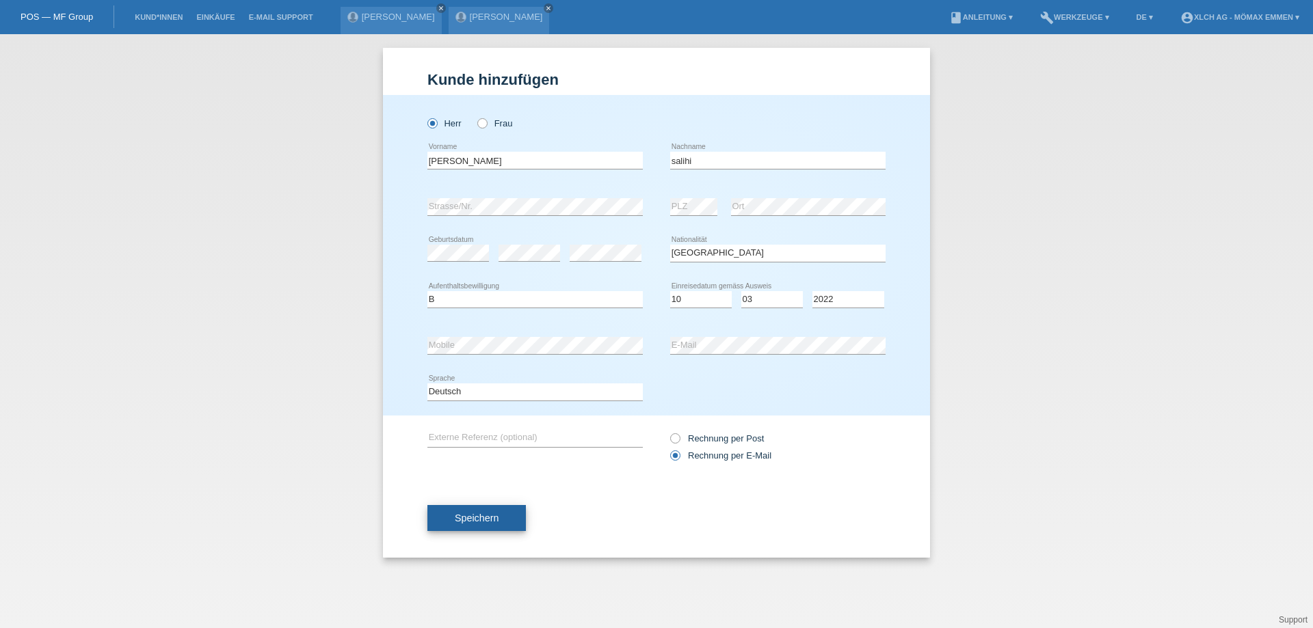
click at [510, 522] on button "Speichern" at bounding box center [476, 518] width 98 height 26
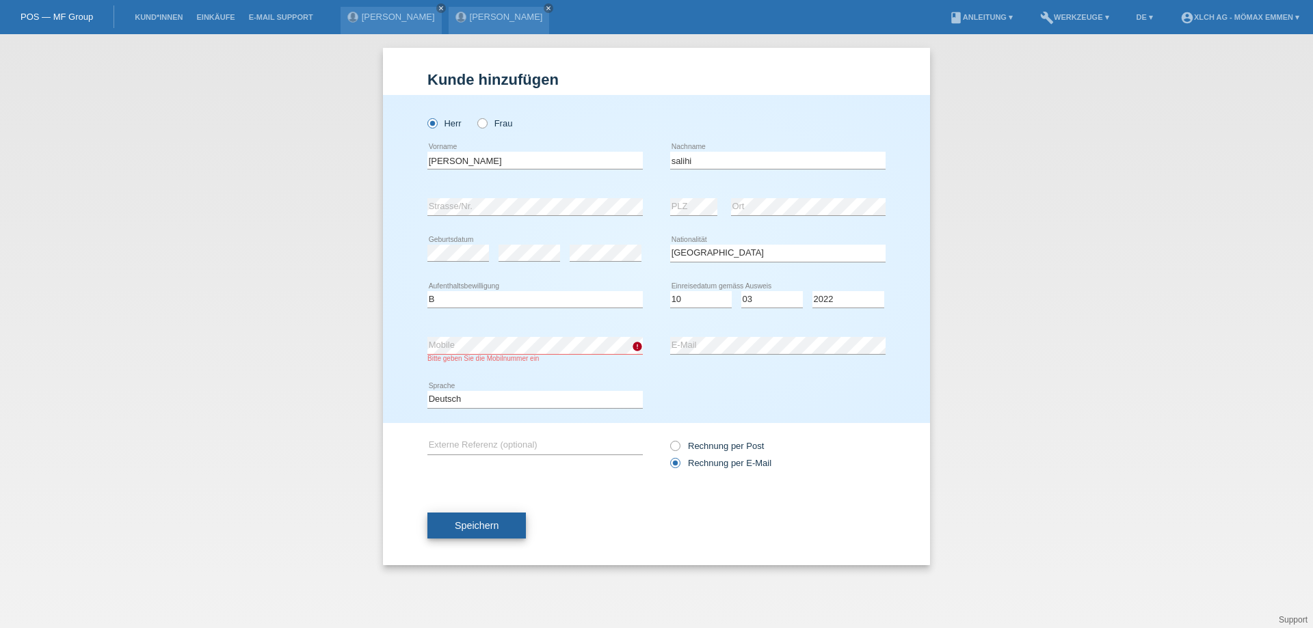
click at [488, 522] on span "Speichern" at bounding box center [477, 525] width 44 height 11
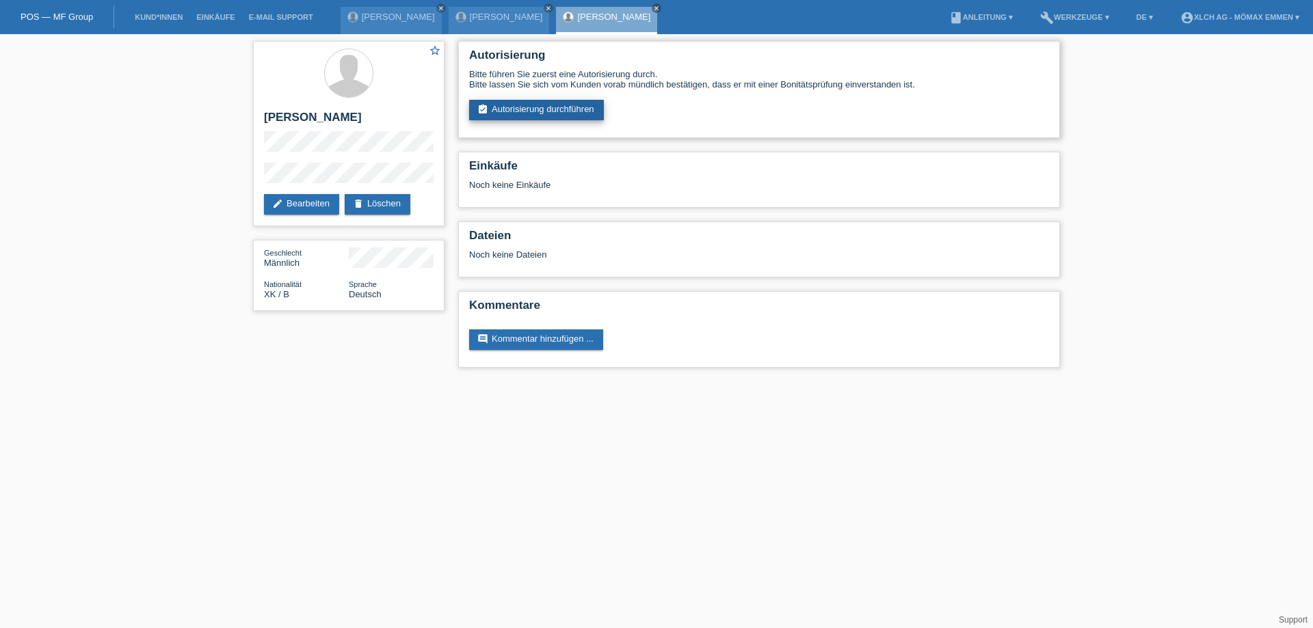
click at [541, 105] on link "assignment_turned_in Autorisierung durchführen" at bounding box center [536, 110] width 135 height 21
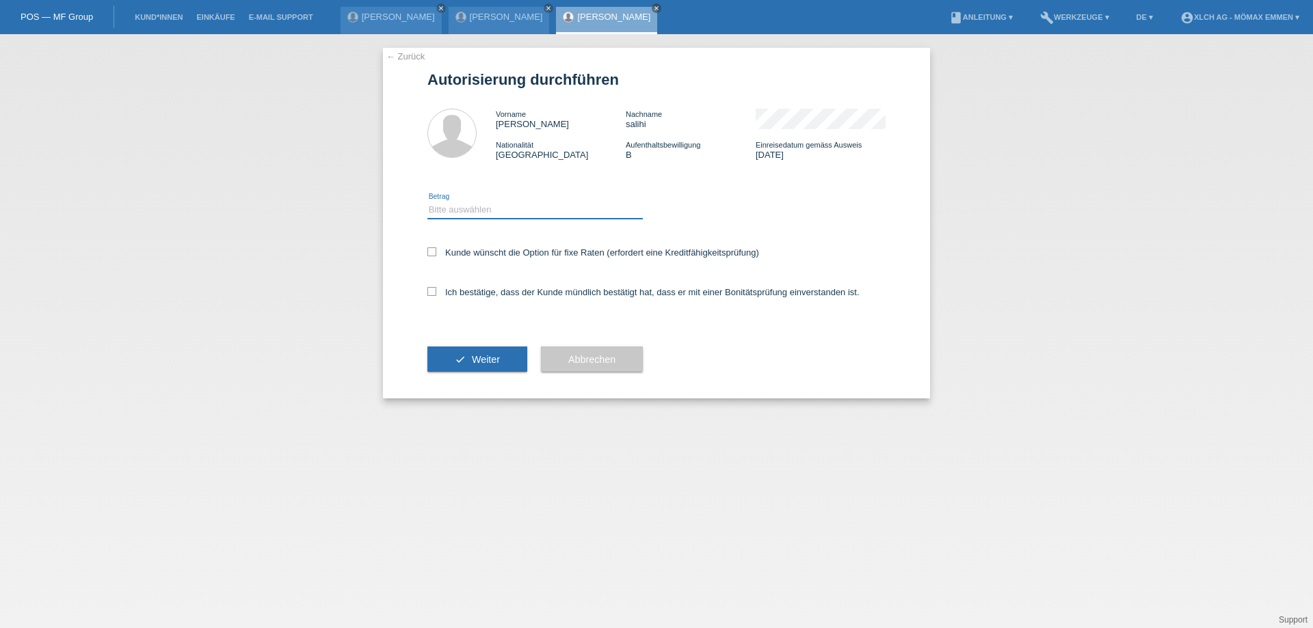
click at [438, 213] on select "Bitte auswählen CHF 1.00 - CHF 499.00 CHF 500.00 - CHF 1'999.00 CHF 2'000.00 - …" at bounding box center [534, 210] width 215 height 16
select select "2"
click at [427, 202] on select "Bitte auswählen CHF 1.00 - CHF 499.00 CHF 500.00 - CHF 1'999.00 CHF 2'000.00 - …" at bounding box center [534, 210] width 215 height 16
drag, startPoint x: 430, startPoint y: 252, endPoint x: 442, endPoint y: 268, distance: 20.1
click at [433, 256] on label "Kunde wünscht die Option für fixe Raten (erfordert eine Kreditfähigkeitsprüfung)" at bounding box center [593, 252] width 332 height 10
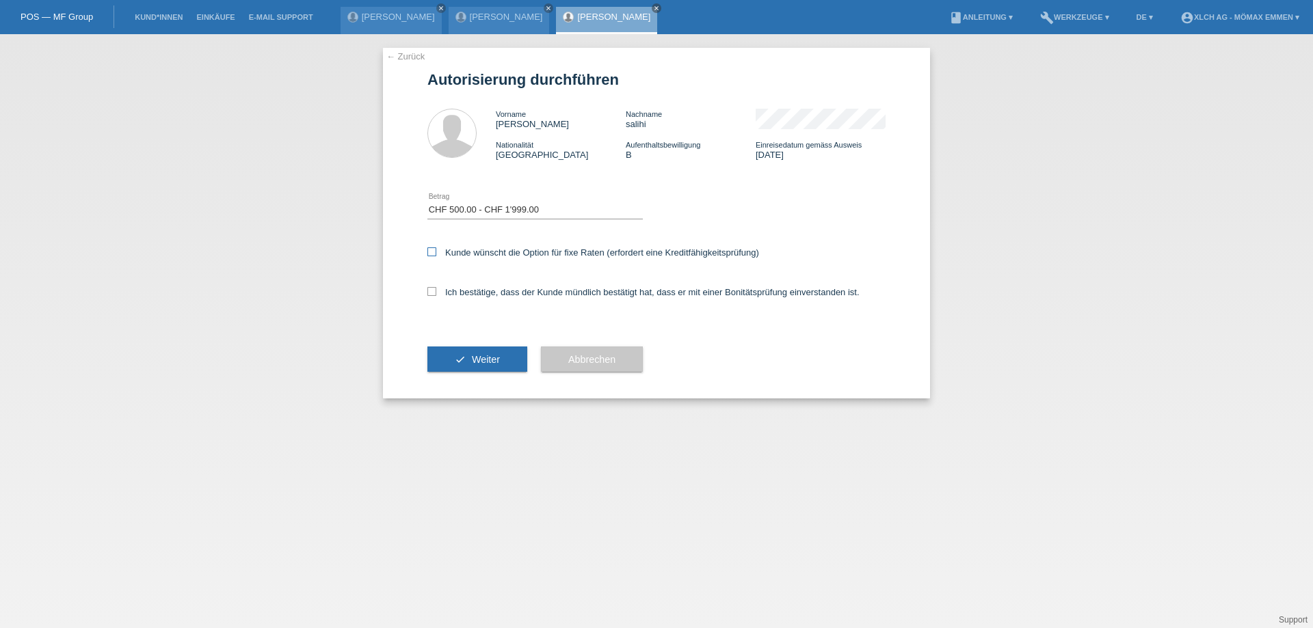
click at [434, 250] on icon at bounding box center [431, 251] width 9 height 9
click at [434, 250] on input "Kunde wünscht die Option für fixe Raten (erfordert eine Kreditfähigkeitsprüfung)" at bounding box center [431, 251] width 9 height 9
checkbox input "true"
click at [429, 289] on icon at bounding box center [431, 291] width 9 height 9
click at [429, 289] on input "Ich bestätige, dass der Kunde mündlich bestätigt hat, dass er mit einer Bonität…" at bounding box center [431, 291] width 9 height 9
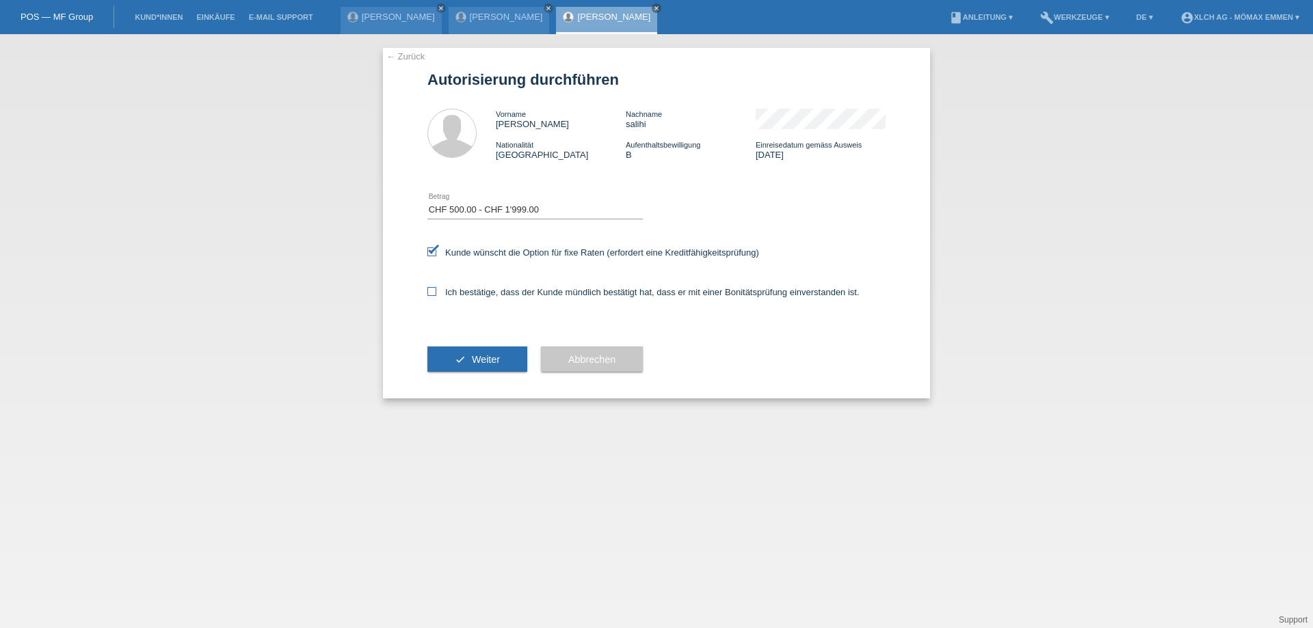
checkbox input "true"
click at [474, 354] on span "Weiter" at bounding box center [486, 359] width 28 height 11
